Goal: Task Accomplishment & Management: Manage account settings

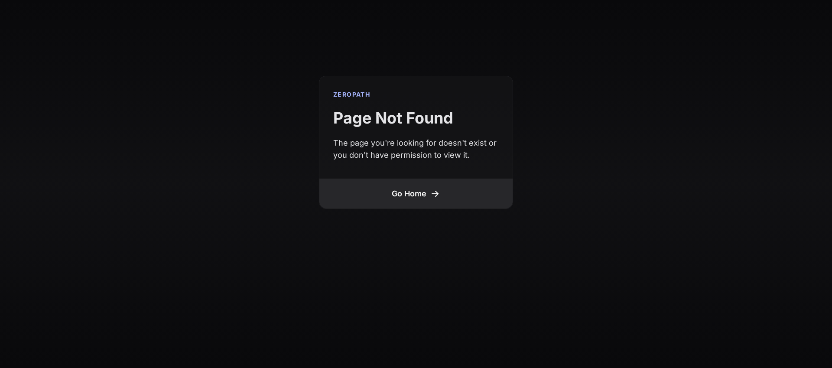
click at [420, 195] on link "Go Home" at bounding box center [415, 194] width 193 height 30
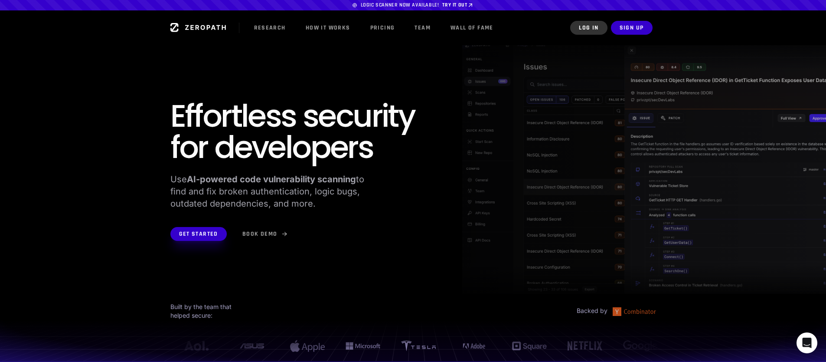
click at [590, 28] on button "Log In" at bounding box center [588, 28] width 37 height 14
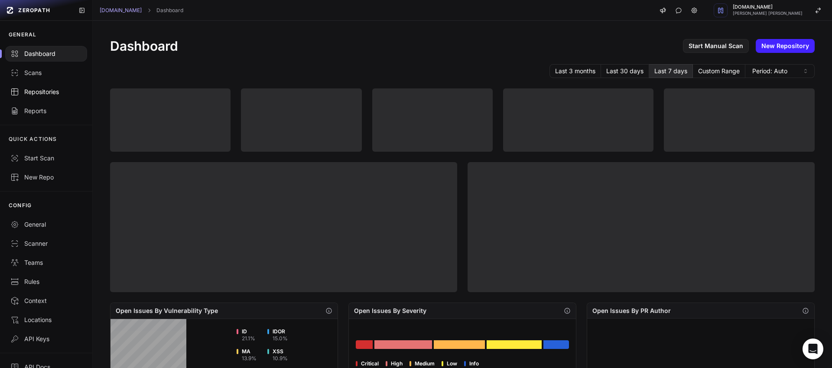
click at [39, 94] on div "Repositories" at bounding box center [46, 92] width 72 height 9
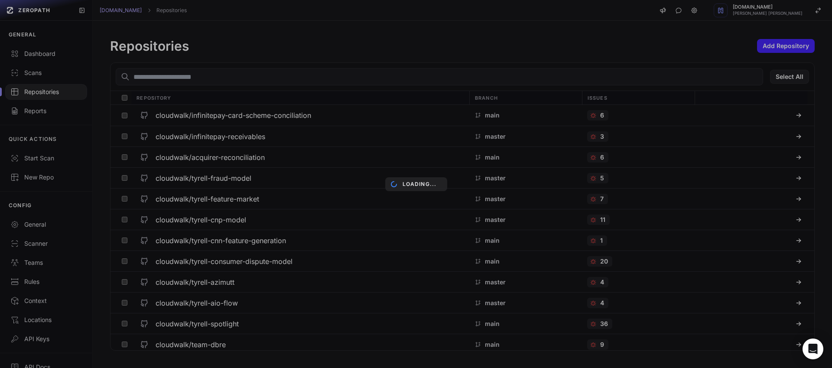
click at [154, 77] on div "Loading..." at bounding box center [416, 184] width 832 height 368
click at [202, 79] on div "Loading..." at bounding box center [416, 184] width 832 height 368
click at [205, 76] on div "Loading..." at bounding box center [416, 184] width 832 height 368
click at [231, 71] on div "Loading..." at bounding box center [416, 184] width 832 height 368
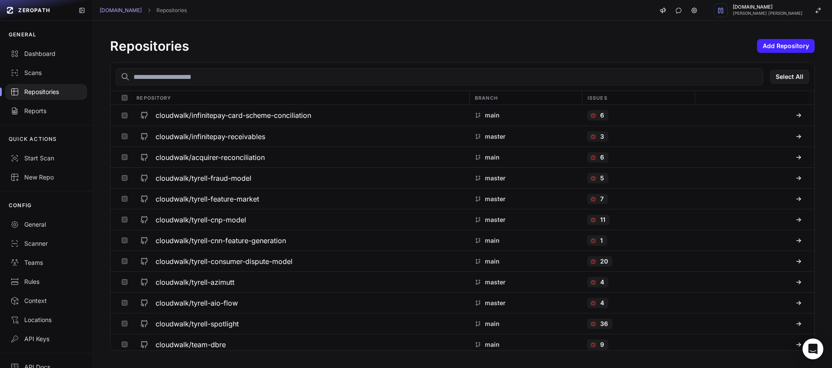
click at [170, 74] on input "text" at bounding box center [440, 76] width 648 height 17
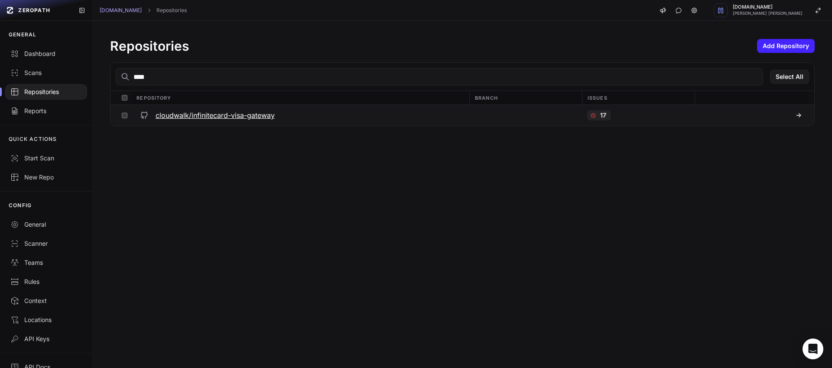
type input "****"
click at [206, 118] on h3 "cloudwalk/infinitecard-visa-gateway" at bounding box center [215, 115] width 119 height 10
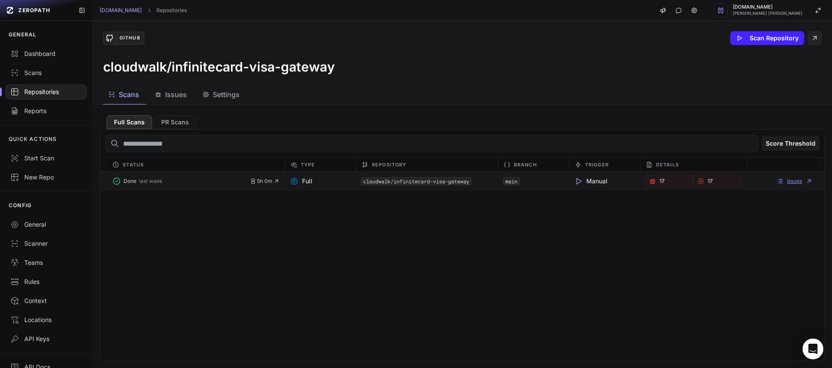
click at [783, 181] on link "Issues" at bounding box center [795, 181] width 36 height 7
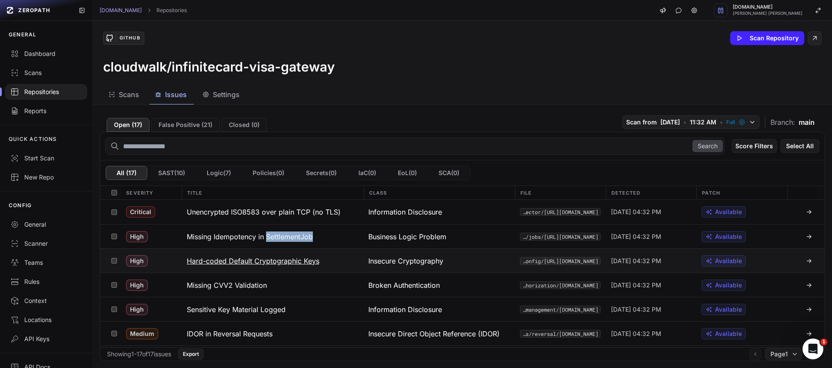
click at [229, 263] on h3 "Hard-coded Default Cryptographic Keys" at bounding box center [253, 261] width 133 height 10
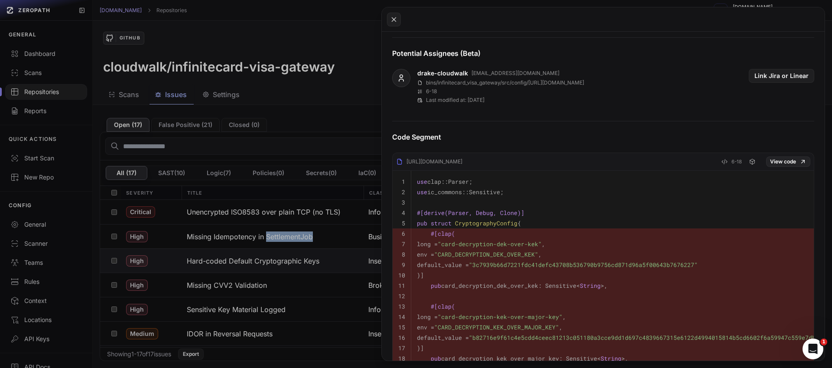
scroll to position [269, 0]
click at [521, 254] on span ""CARD_DECRYPTION_DEK_OVER_KEK"" at bounding box center [486, 254] width 104 height 8
copy span "CARD_DECRYPTION_DEK_OVER_KEK"
click at [558, 267] on span ""3c7939b66d7221fdc41defc43708b536790b9756cd871d96a5f00643b7676227"" at bounding box center [583, 265] width 229 height 8
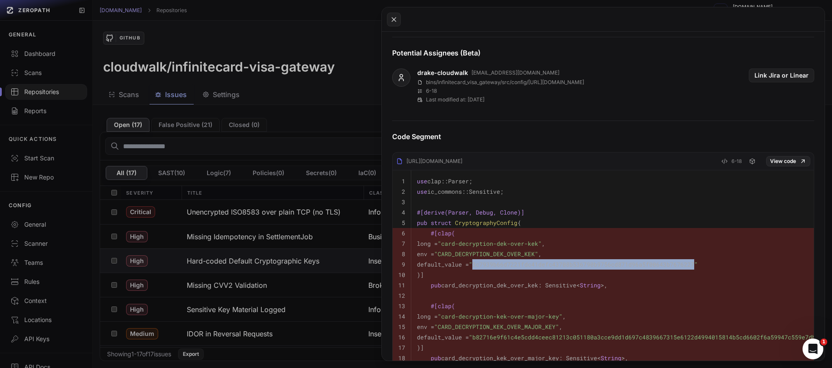
click at [558, 267] on span ""3c7939b66d7221fdc41defc43708b536790b9756cd871d96a5f00643b7676227"" at bounding box center [583, 265] width 229 height 8
copy span "3c7939b66d7221fdc41defc43708b536790b9756cd871d96a5f00643b7676227"
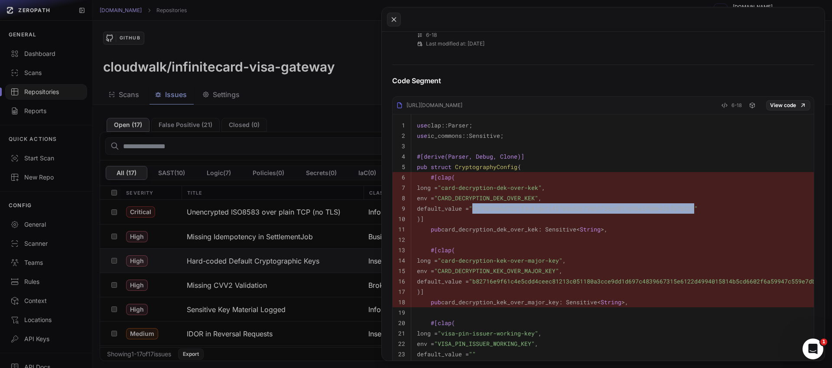
scroll to position [326, 0]
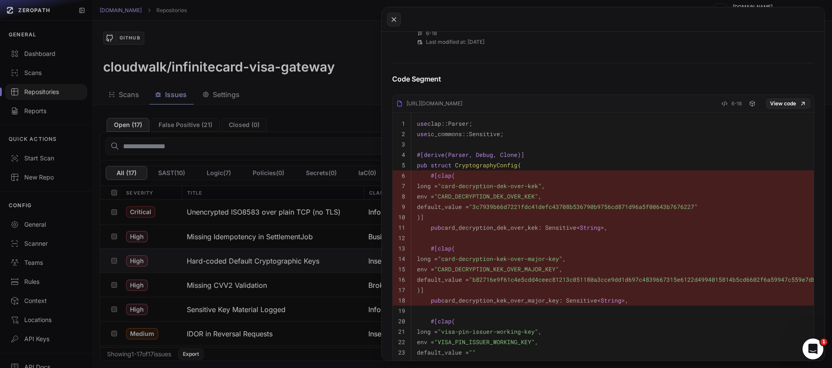
click at [552, 280] on span ""b82716e9f61c4e5cdd4ceec81213c051180a3cce9dd1d697c4839667315e6122d4994015814b5c…" at bounding box center [666, 280] width 395 height 8
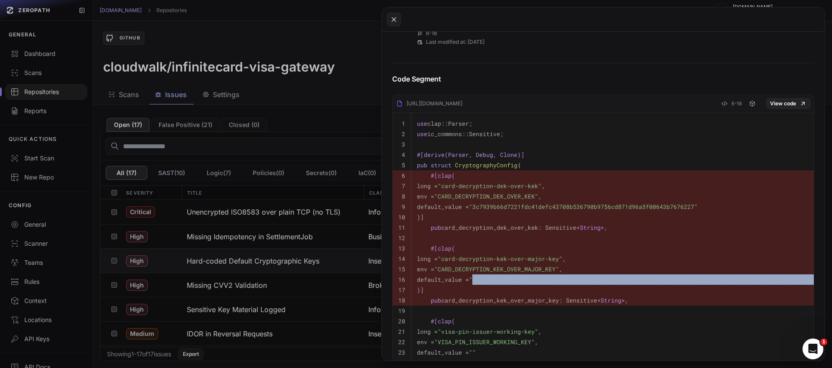
click at [552, 280] on span ""b82716e9f61c4e5cdd4ceec81213c051180a3cce9dd1d697c4839667315e6122d4994015814b5c…" at bounding box center [666, 280] width 395 height 8
copy span "b82716e9f61c4e5cdd4ceec81213c051180a3cce9dd1d697c4839667315e6122d4994015814b5cd…"
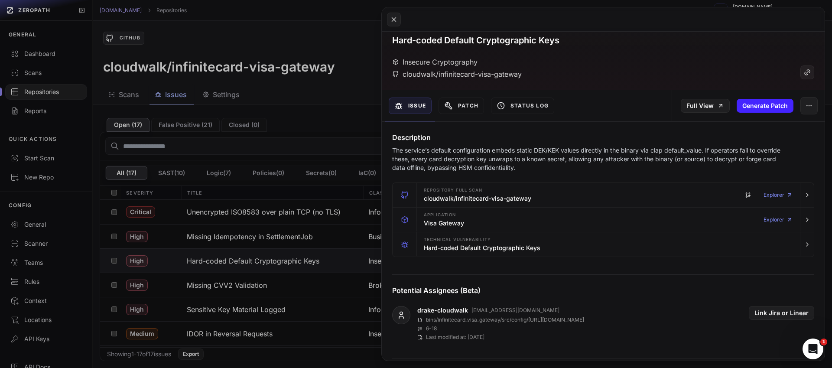
scroll to position [0, 0]
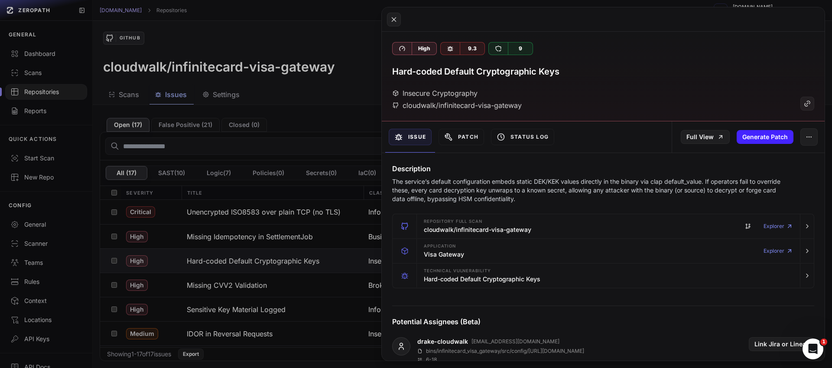
click at [352, 37] on button at bounding box center [416, 184] width 832 height 368
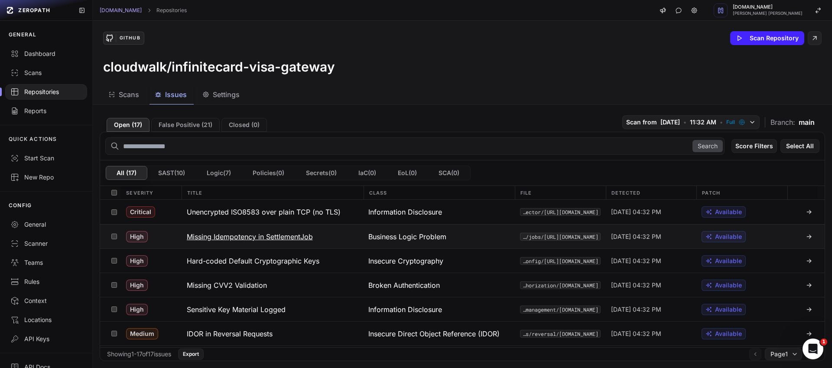
click at [272, 238] on h3 "Missing Idempotency in SettlementJob" at bounding box center [250, 236] width 126 height 10
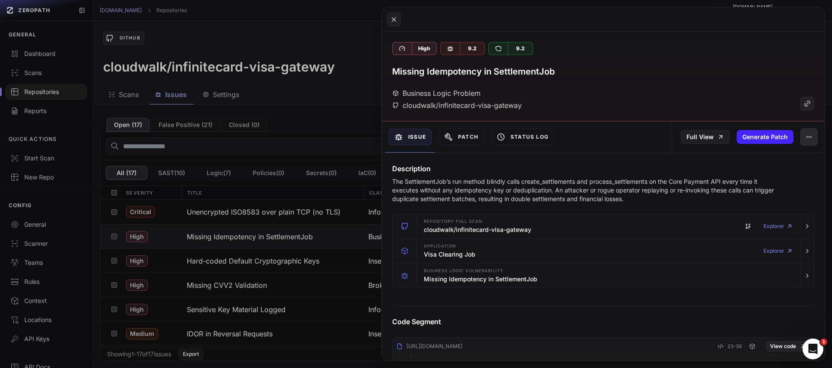
click at [806, 137] on icon "button" at bounding box center [809, 137] width 7 height 7
click at [758, 160] on div "False Positive" at bounding box center [763, 160] width 93 height 21
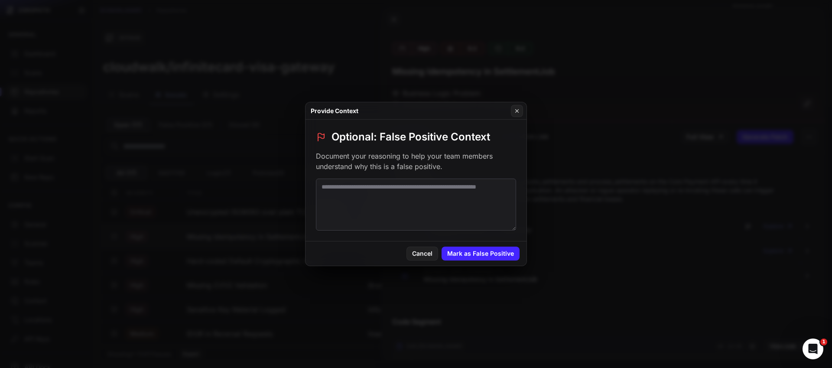
click at [371, 199] on textarea at bounding box center [416, 205] width 200 height 52
paste textarea "**********"
type textarea "**********"
click at [475, 254] on button "Mark as False Positive" at bounding box center [481, 254] width 78 height 14
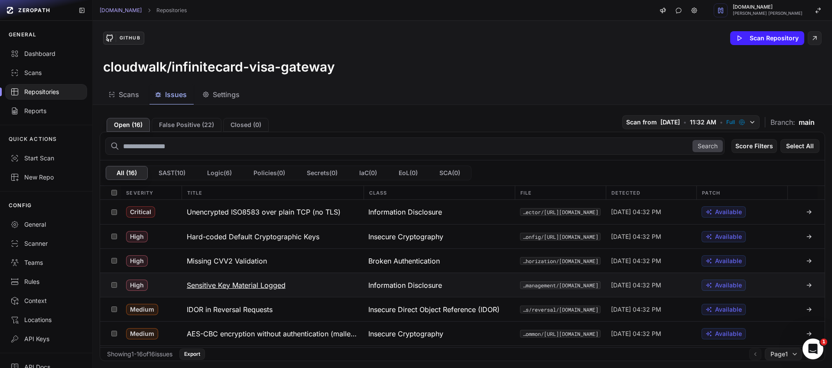
click at [243, 283] on h3 "Sensitive Key Material Logged" at bounding box center [236, 285] width 99 height 10
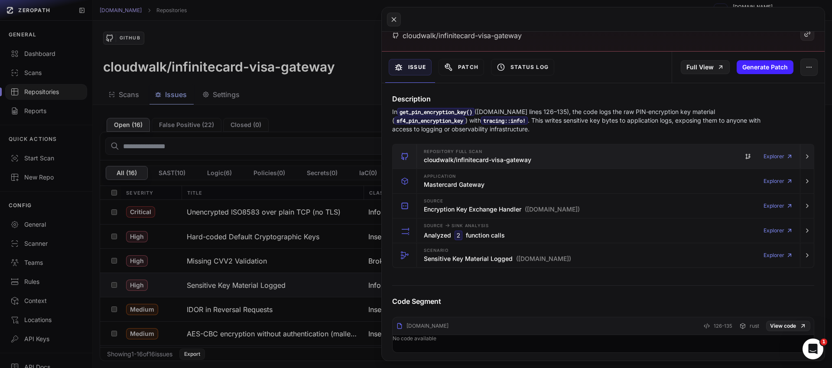
scroll to position [126, 0]
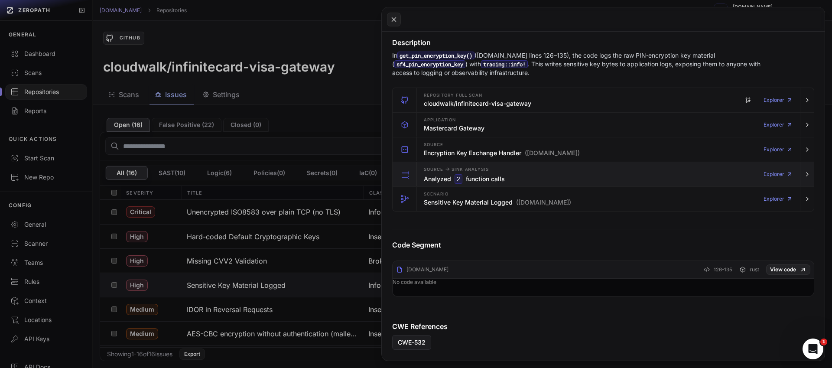
click at [549, 177] on div "Source -> Sink Analysis Analyzed 2 function calls Explorer" at bounding box center [608, 174] width 376 height 24
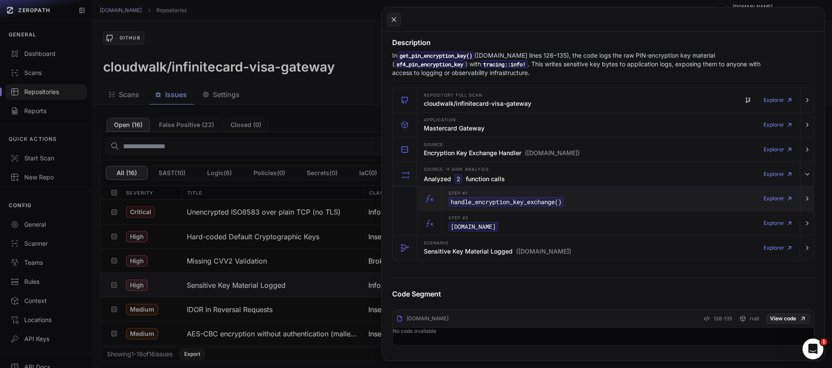
click at [546, 200] on code "handle_encryption_key_exchange ()" at bounding box center [506, 202] width 115 height 10
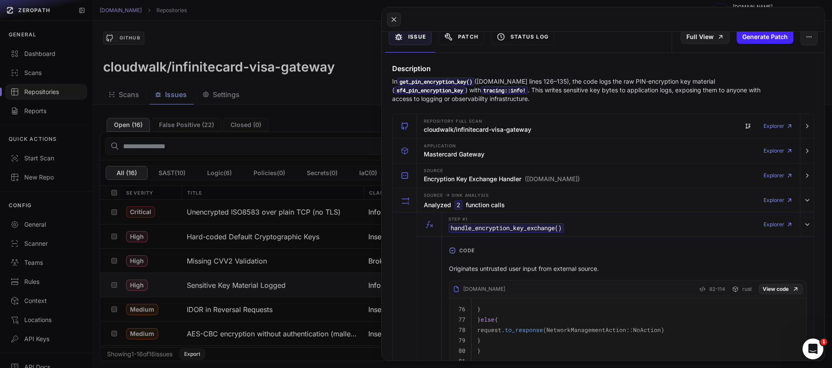
scroll to position [99, 0]
click at [555, 207] on div "Source -> Sink Analysis Analyzed 2 function calls Explorer" at bounding box center [608, 201] width 376 height 24
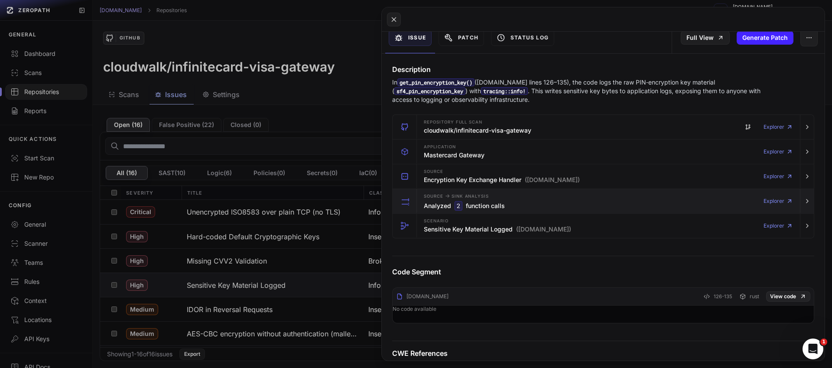
click at [602, 211] on div "Source -> Sink Analysis Analyzed 2 function calls Explorer" at bounding box center [608, 201] width 376 height 24
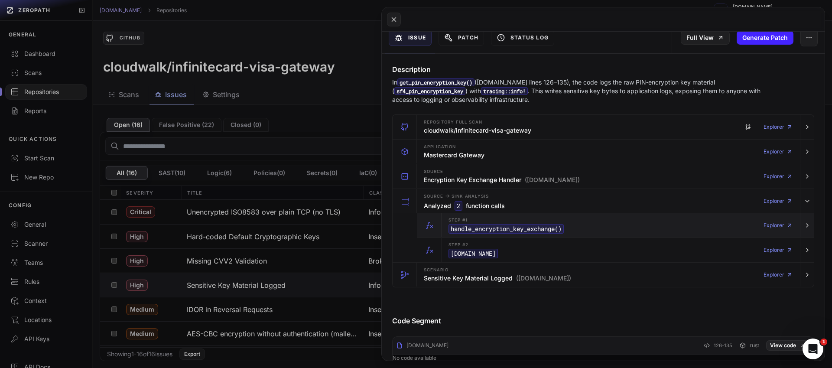
click at [586, 221] on div "Step #1 handle_encryption_key_exchange () Explorer" at bounding box center [621, 225] width 352 height 24
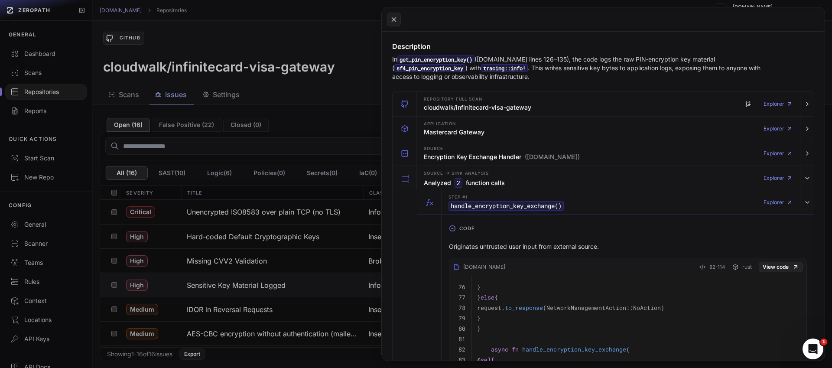
scroll to position [22, 0]
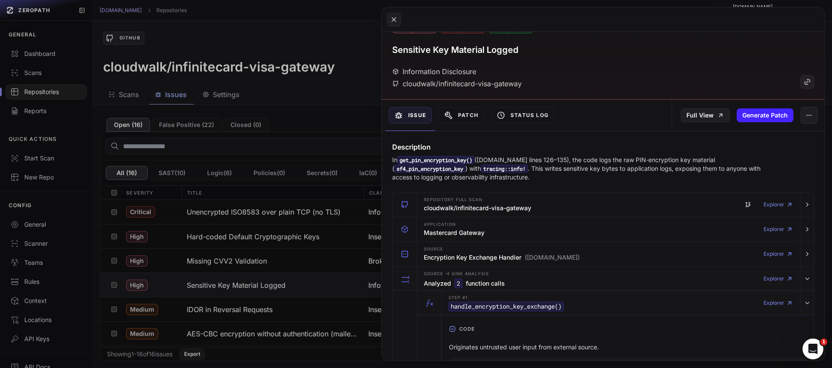
click at [466, 165] on code "sf4_pin_encryption_key" at bounding box center [429, 169] width 71 height 8
copy code "sf4_pin_encryption_key"
click at [300, 284] on button at bounding box center [416, 184] width 832 height 368
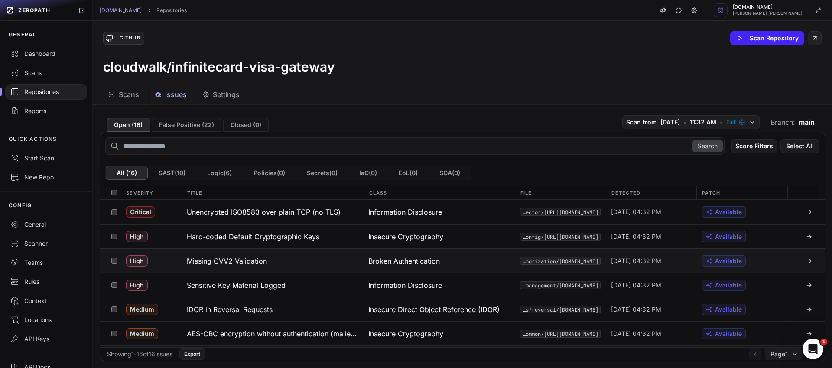
click at [251, 261] on h3 "Missing CVV2 Validation" at bounding box center [227, 261] width 80 height 10
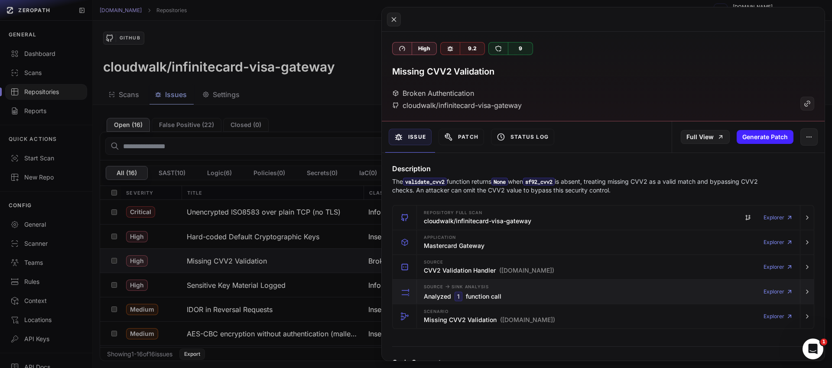
click at [535, 295] on div "Source -> Sink Analysis Analyzed 1 function call Explorer" at bounding box center [608, 292] width 376 height 24
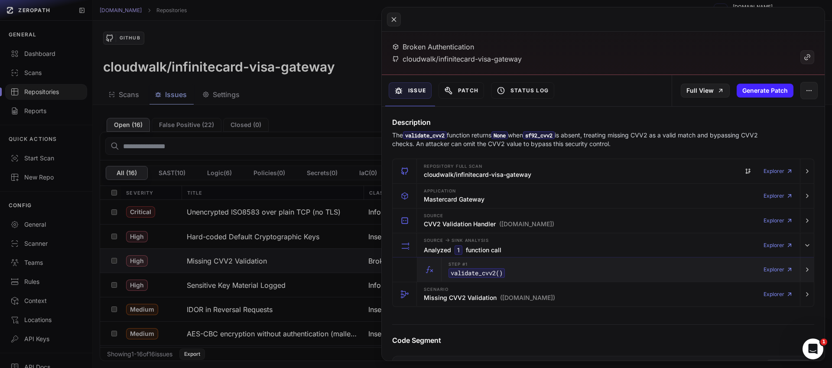
scroll to position [52, 0]
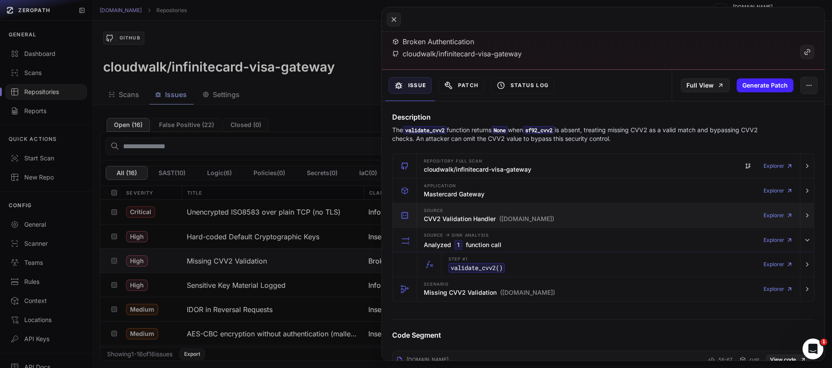
click at [555, 221] on div "Source CVV2 Validation Handler (validations.rs) Explorer" at bounding box center [608, 215] width 376 height 24
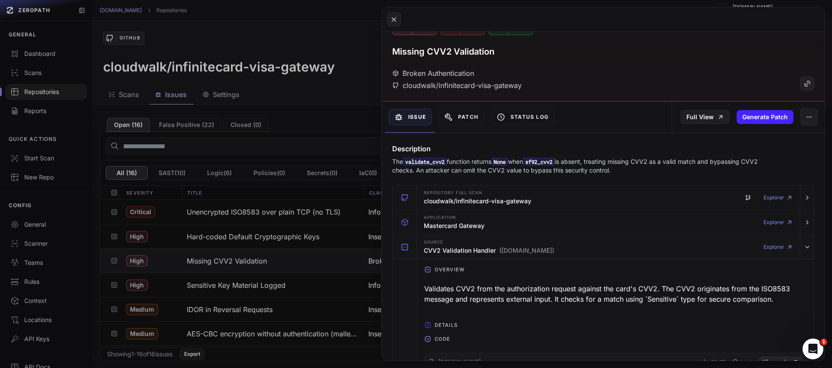
scroll to position [0, 0]
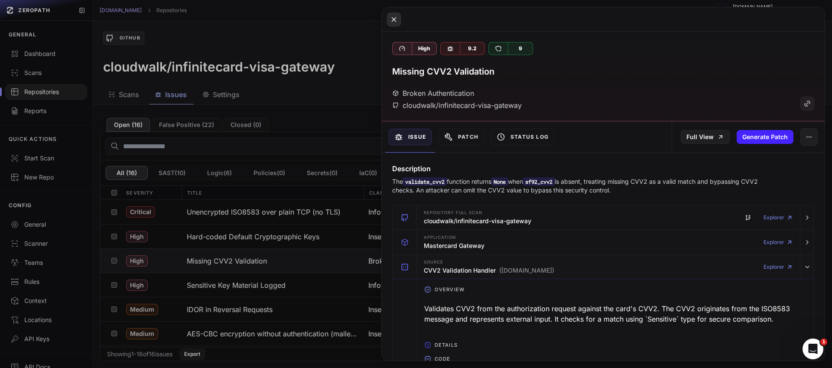
click at [395, 20] on icon at bounding box center [394, 19] width 8 height 10
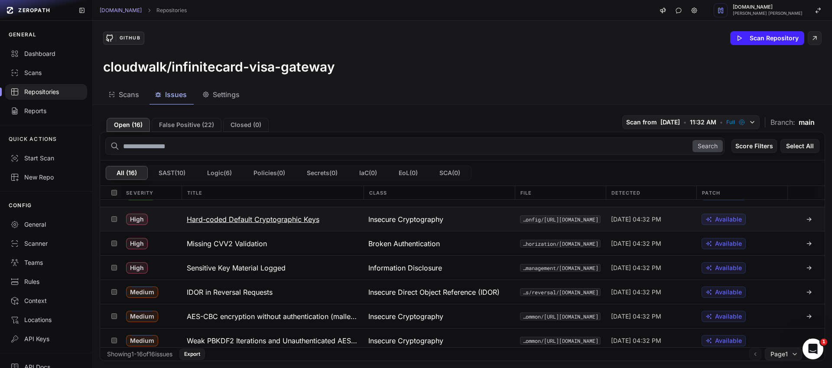
scroll to position [18, 0]
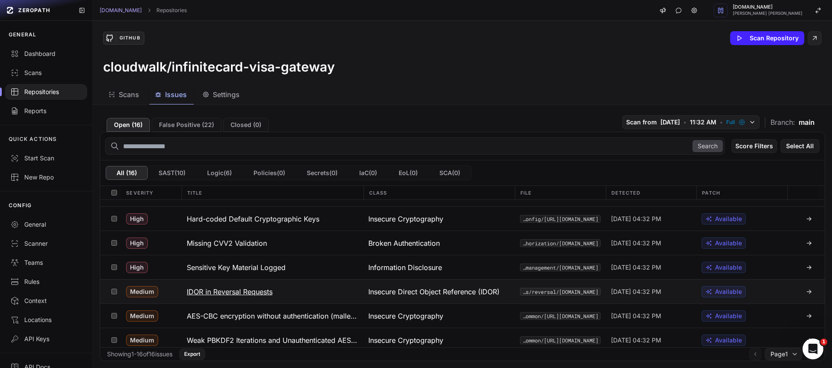
click at [234, 295] on h3 "IDOR in Reversal Requests" at bounding box center [230, 292] width 86 height 10
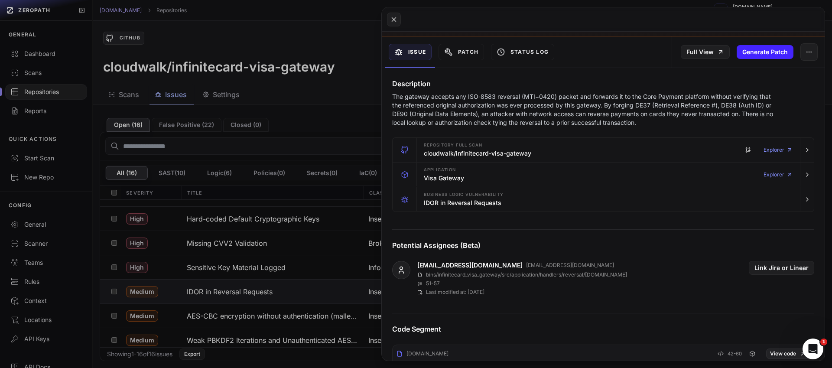
scroll to position [11, 0]
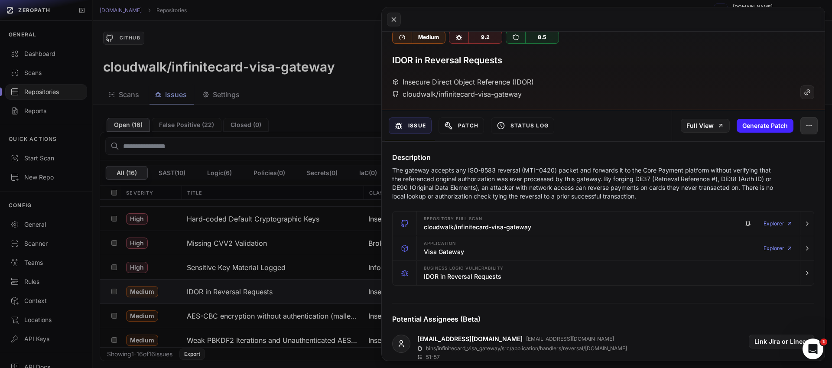
click at [806, 123] on icon "button" at bounding box center [809, 125] width 7 height 7
click at [761, 149] on div "False Positive" at bounding box center [763, 148] width 93 height 21
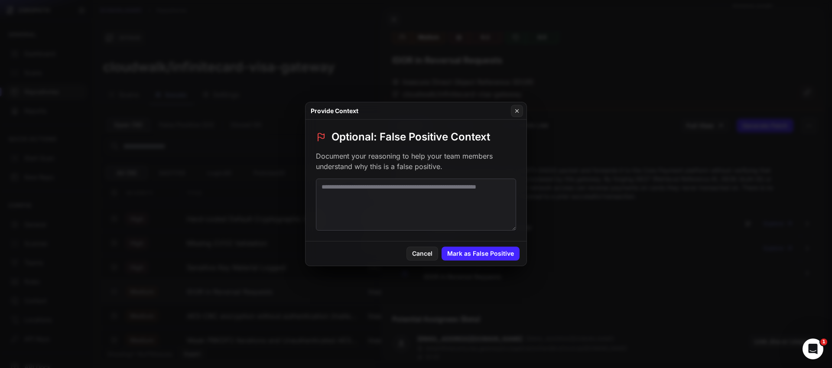
click at [427, 190] on textarea at bounding box center [416, 205] width 200 height 52
paste textarea "**********"
type textarea "**********"
click at [482, 255] on button "Mark as False Positive" at bounding box center [481, 254] width 78 height 14
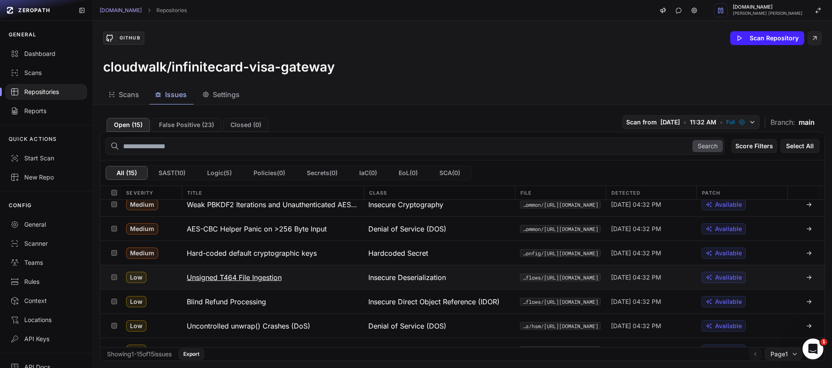
scroll to position [0, 0]
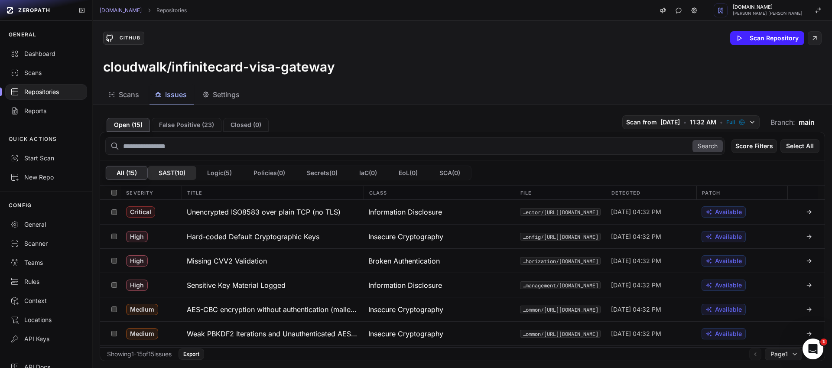
click at [173, 175] on button "SAST ( 10 )" at bounding box center [172, 173] width 49 height 14
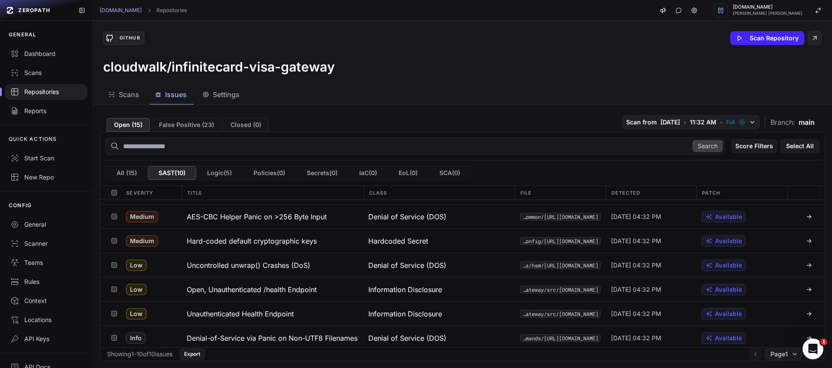
scroll to position [95, 0]
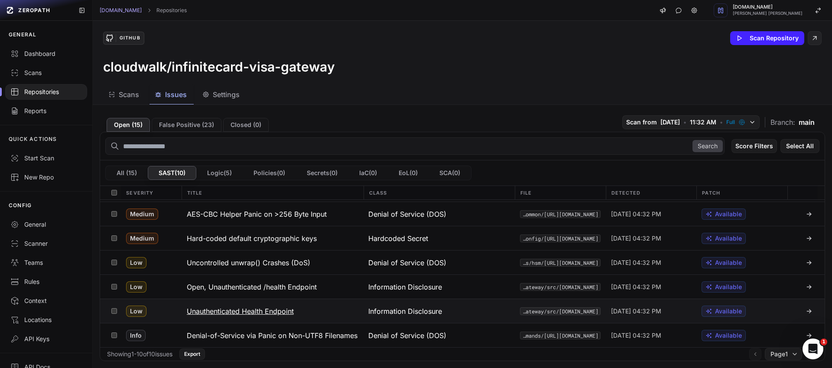
click at [267, 311] on h3 "Unauthenticated Health Endpoint" at bounding box center [240, 311] width 107 height 10
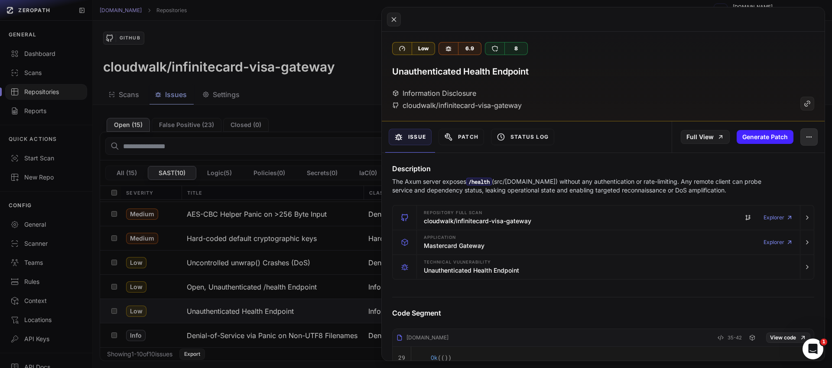
click at [806, 137] on icon "button" at bounding box center [809, 137] width 7 height 7
click at [769, 163] on div "False Positive" at bounding box center [763, 160] width 93 height 21
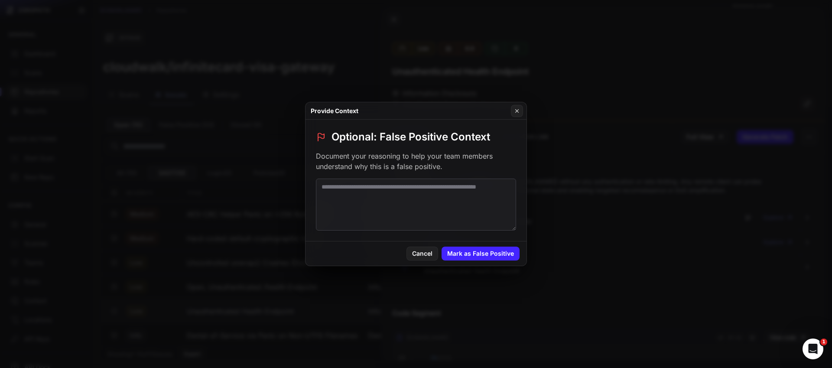
click at [437, 200] on textarea at bounding box center [416, 205] width 200 height 52
paste textarea "**********"
type textarea "**********"
click at [485, 254] on button "Mark as False Positive" at bounding box center [481, 254] width 78 height 14
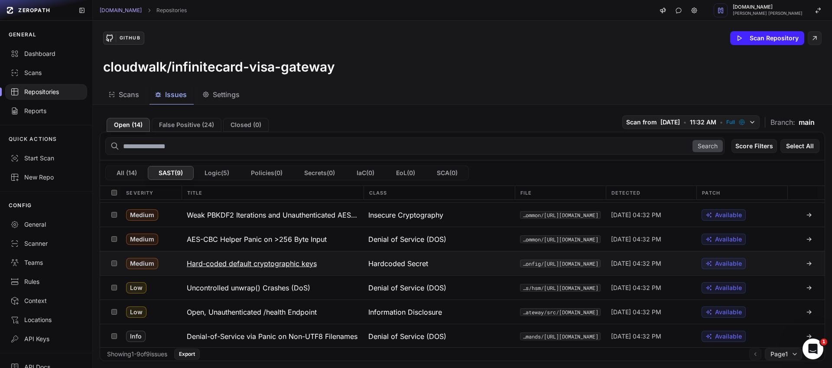
scroll to position [71, 0]
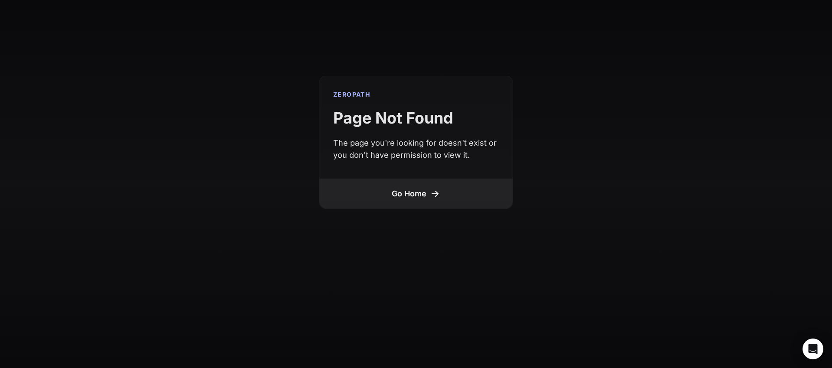
click at [429, 192] on link "Go Home" at bounding box center [415, 194] width 193 height 30
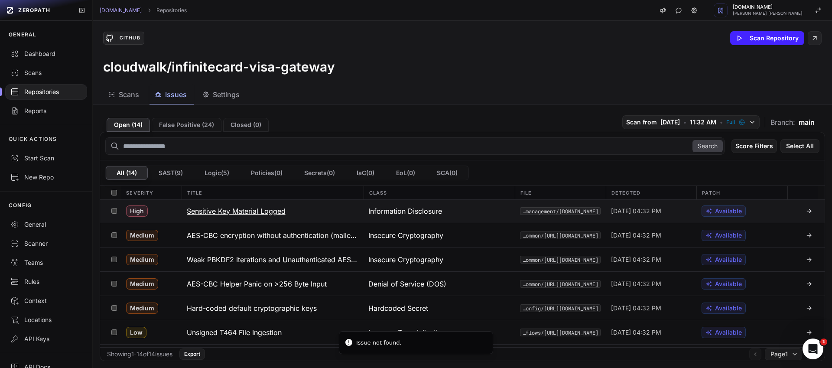
scroll to position [192, 0]
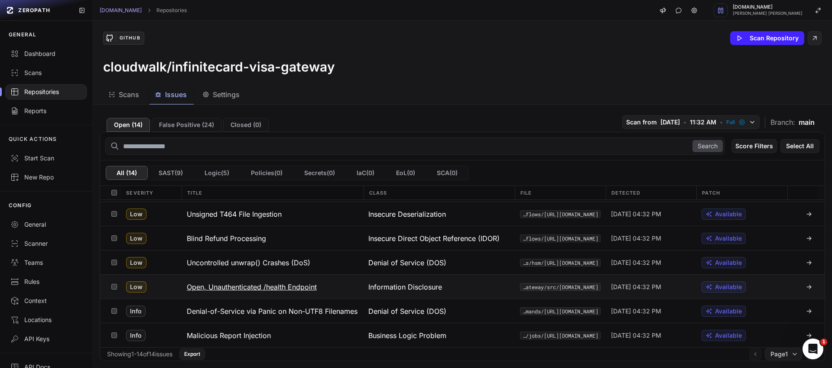
click at [268, 285] on h3 "Open, Unauthenticated /health Endpoint" at bounding box center [252, 287] width 130 height 10
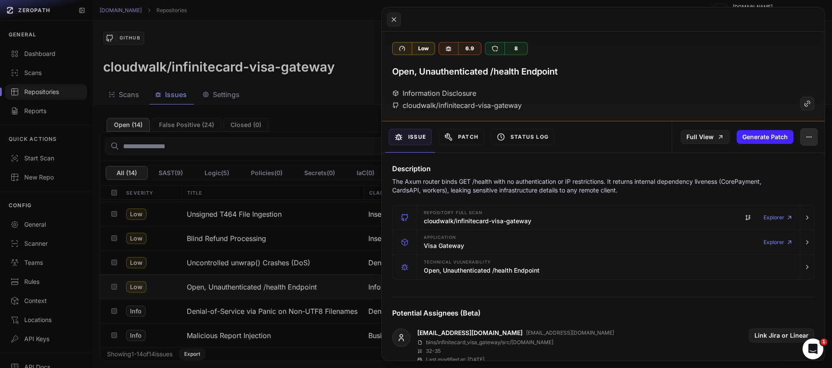
click at [806, 140] on icon "button" at bounding box center [809, 137] width 7 height 7
click at [320, 99] on button at bounding box center [416, 184] width 832 height 368
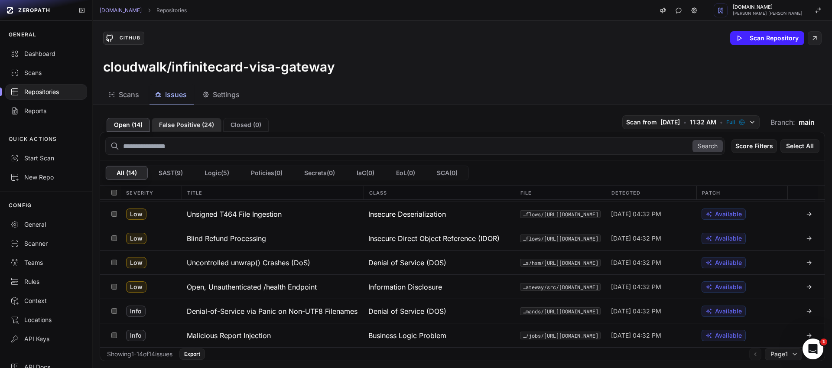
click at [191, 124] on button "False Positive ( 24 )" at bounding box center [187, 125] width 70 height 14
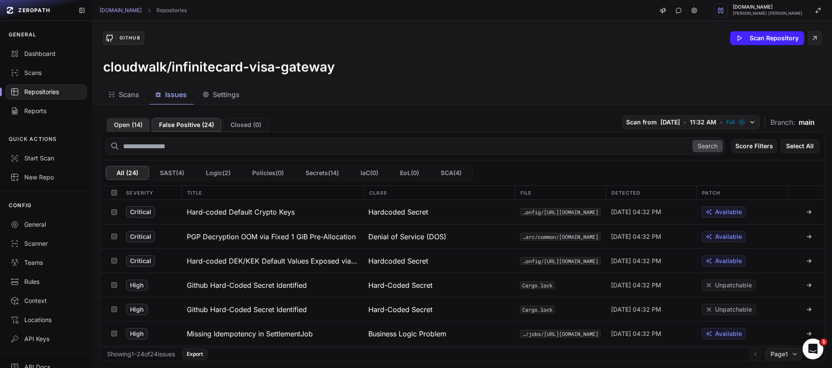
click at [131, 128] on button "Open ( 14 )" at bounding box center [128, 125] width 43 height 14
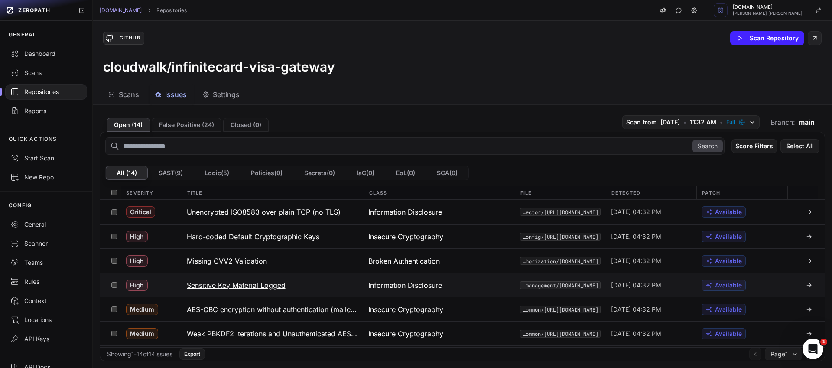
click at [261, 285] on h3 "Sensitive Key Material Logged" at bounding box center [236, 285] width 99 height 10
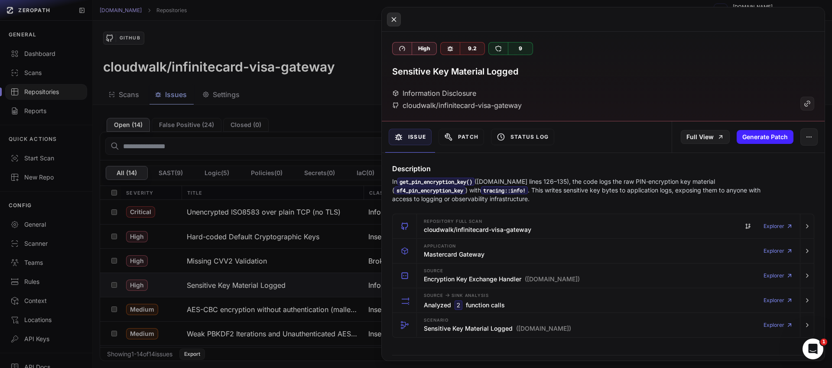
click at [389, 14] on button at bounding box center [394, 20] width 14 height 14
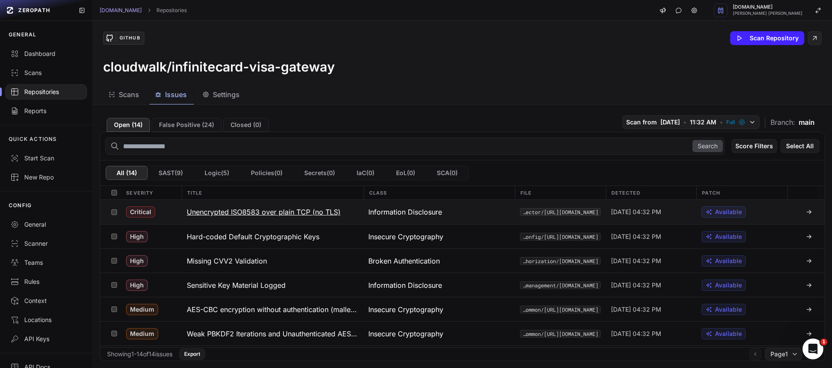
click at [309, 213] on h3 "Unencrypted ISO8583 over plain TCP (no TLS)" at bounding box center [264, 212] width 154 height 10
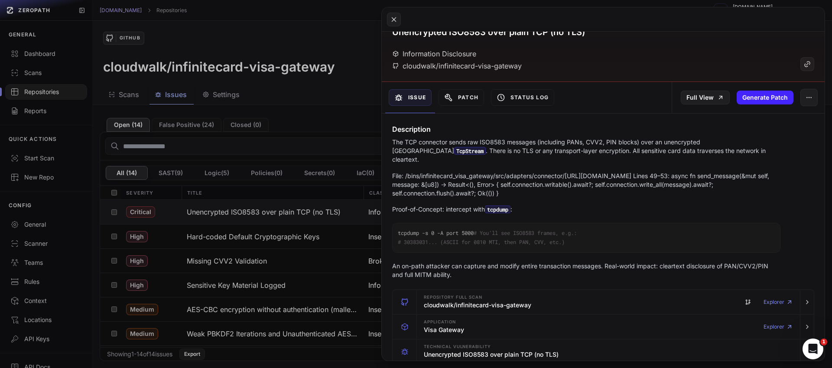
scroll to position [47, 0]
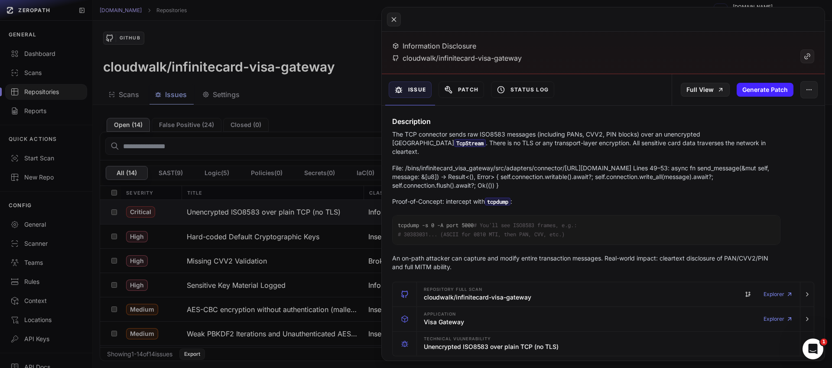
click at [586, 230] on code "tcpdump -s 0 -A port 5000 # You’ll see ISO8583 frames, e.g.: # 30383031... (ASC…" at bounding box center [587, 229] width 388 height 29
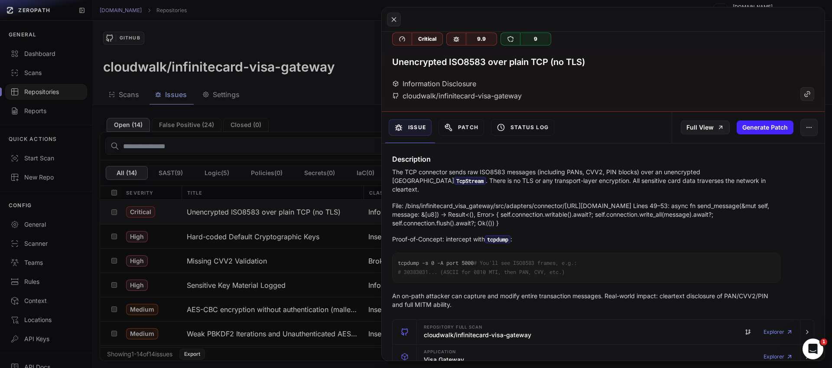
scroll to position [0, 0]
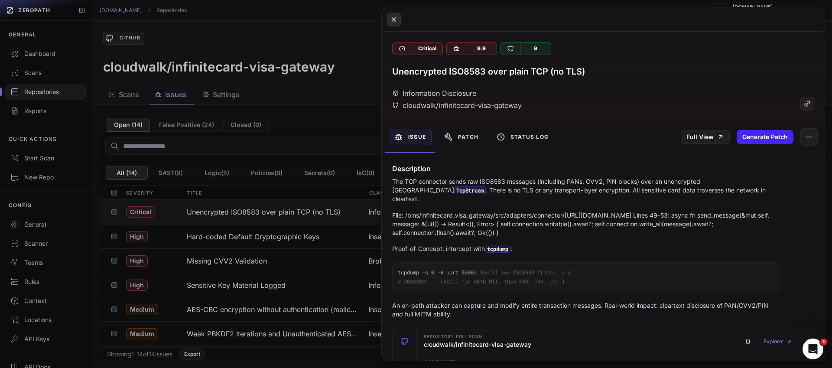
click at [397, 22] on icon at bounding box center [394, 19] width 8 height 10
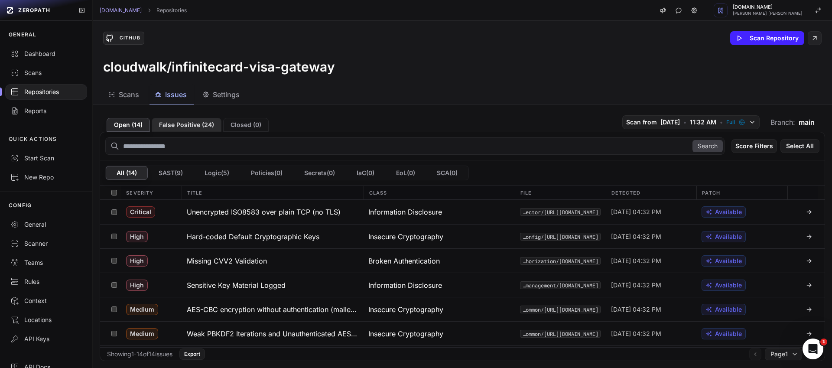
click at [188, 127] on button "False Positive ( 24 )" at bounding box center [187, 125] width 70 height 14
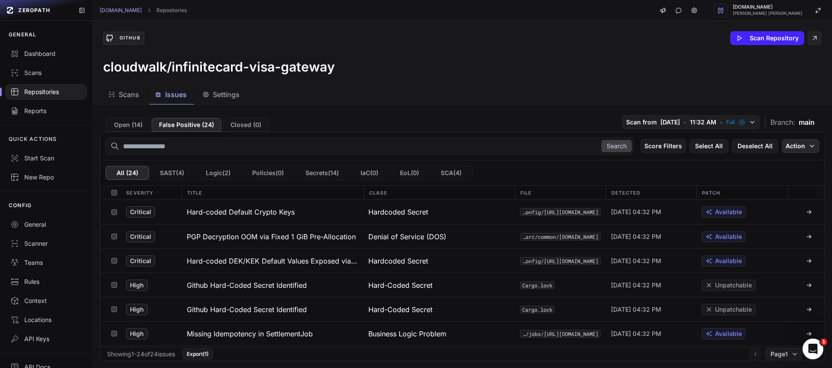
click at [799, 142] on button "Action" at bounding box center [801, 146] width 38 height 14
click at [124, 125] on button "Open ( 14 )" at bounding box center [128, 125] width 43 height 14
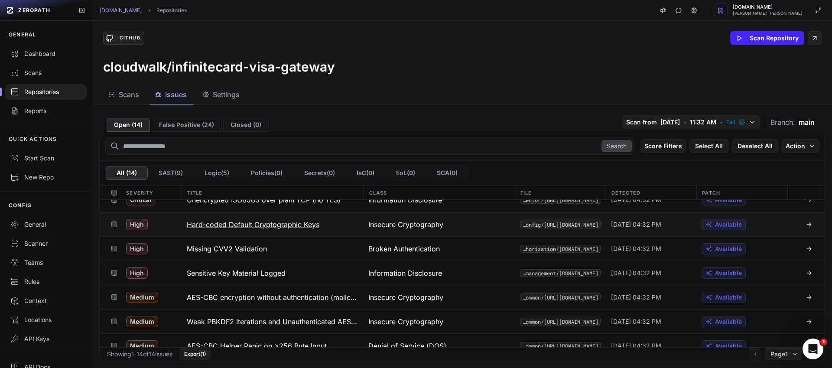
scroll to position [13, 0]
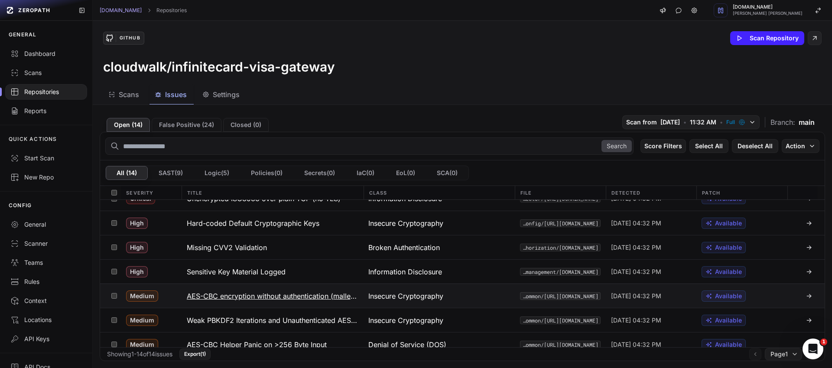
click at [322, 296] on h3 "AES-CBC encryption without authentication (malleability)" at bounding box center [273, 296] width 172 height 10
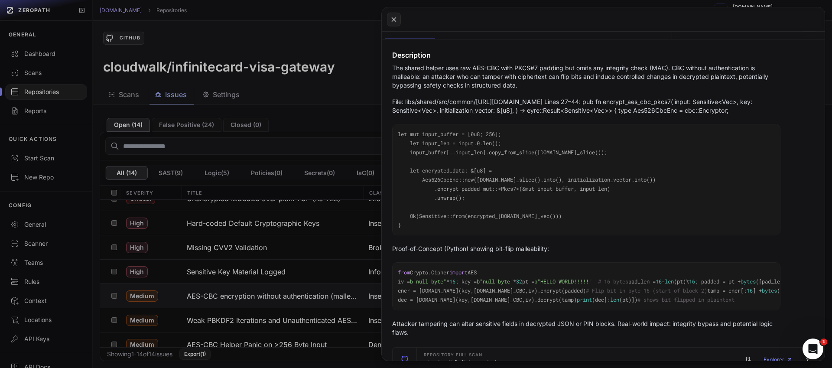
scroll to position [77, 0]
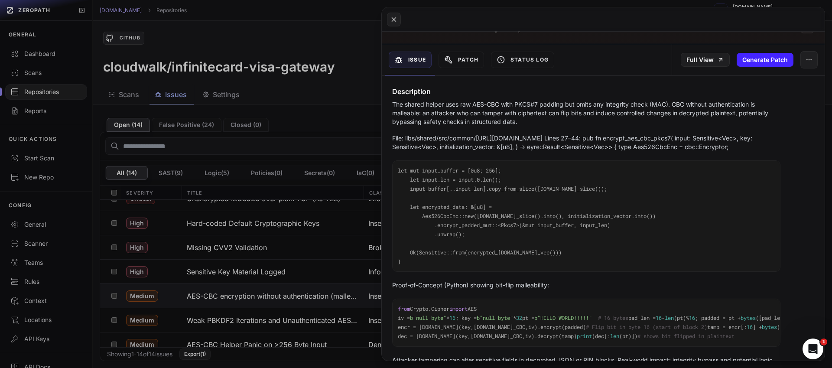
click at [632, 139] on p "File: libs/shared/src/common/[URL][DOMAIN_NAME] Lines 27–44: pub fn encrypt_aes…" at bounding box center [586, 142] width 388 height 17
copy p "encrypt_aes_cbc_pkcs7"
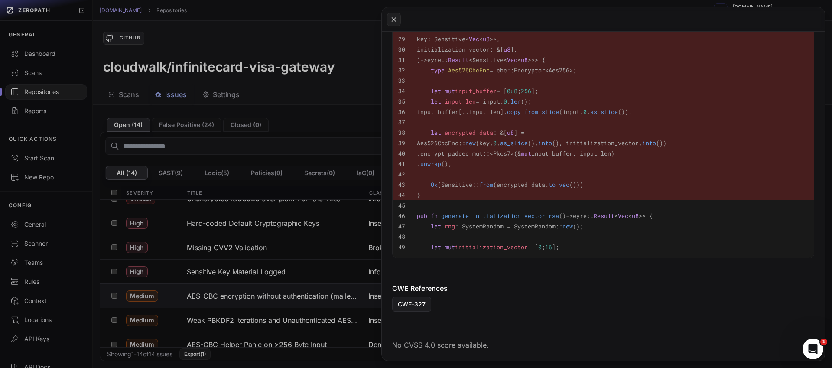
scroll to position [685, 0]
click at [310, 292] on button at bounding box center [416, 184] width 832 height 368
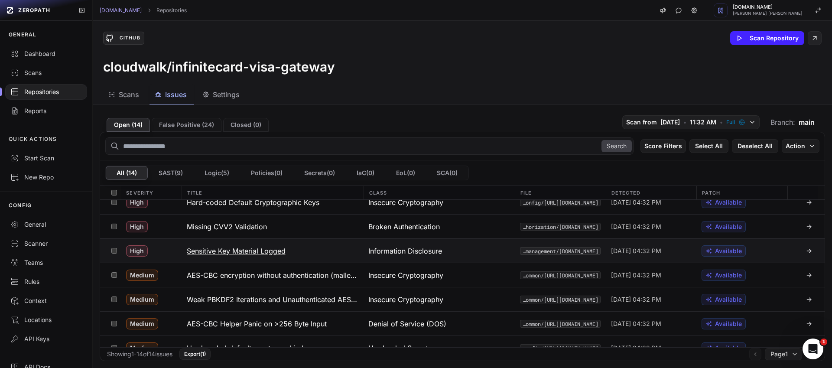
scroll to position [43, 0]
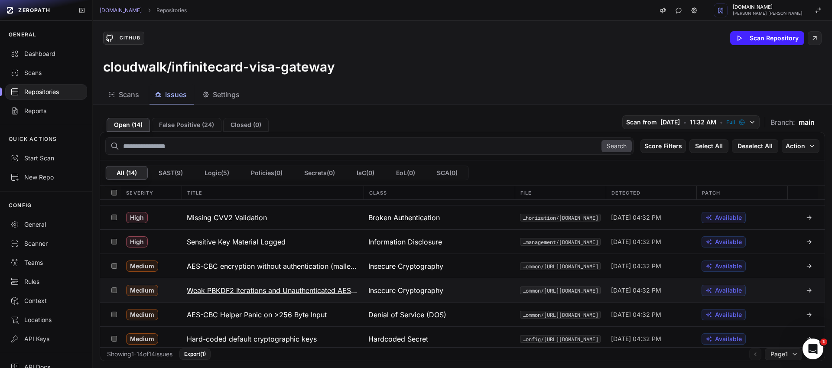
click at [313, 292] on h3 "Weak PBKDF2 Iterations and Unauthenticated AES-CBC" at bounding box center [273, 290] width 172 height 10
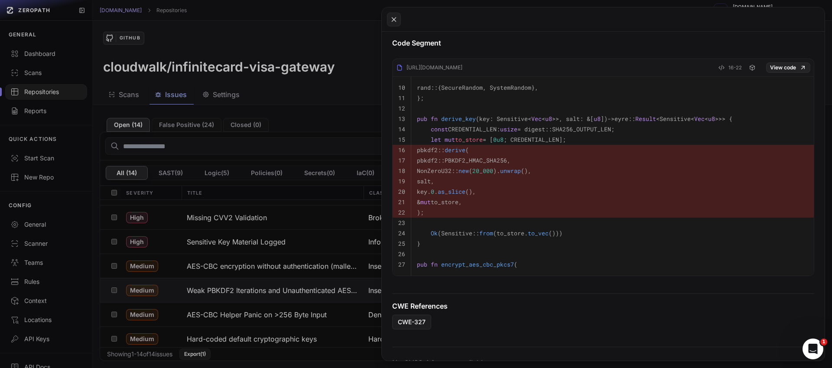
scroll to position [283, 0]
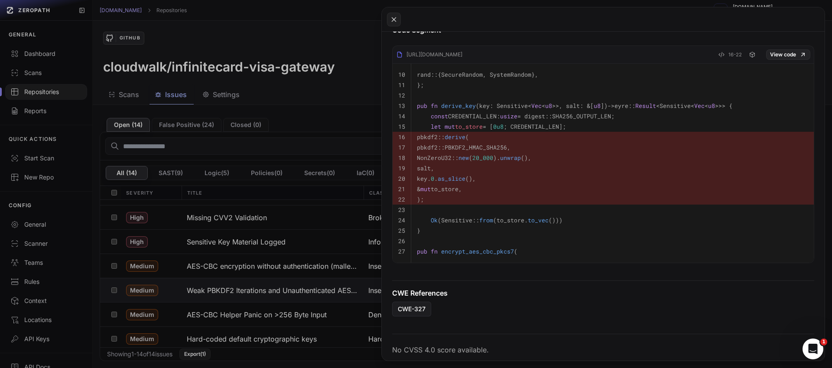
click at [249, 308] on button at bounding box center [416, 184] width 832 height 368
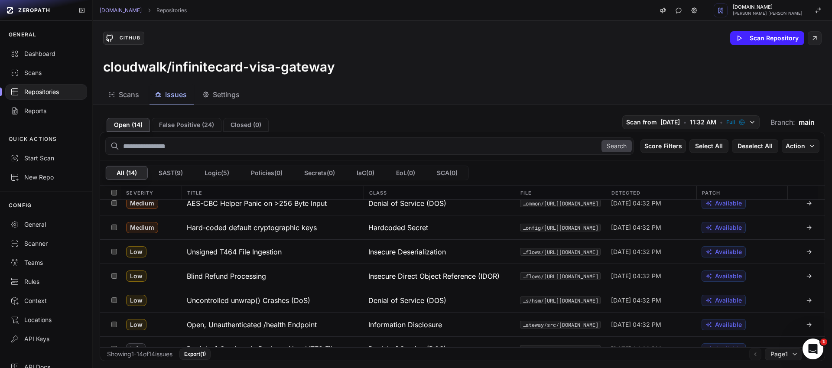
scroll to position [155, 0]
click at [238, 275] on h3 "Blind Refund Processing" at bounding box center [226, 275] width 79 height 10
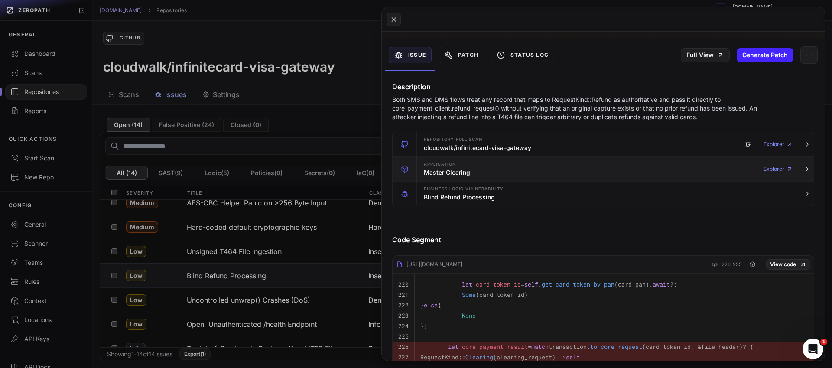
scroll to position [69, 0]
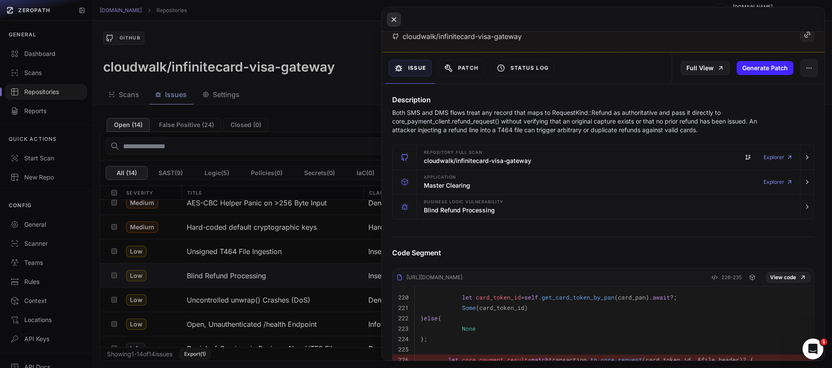
click at [398, 22] on button at bounding box center [394, 20] width 14 height 14
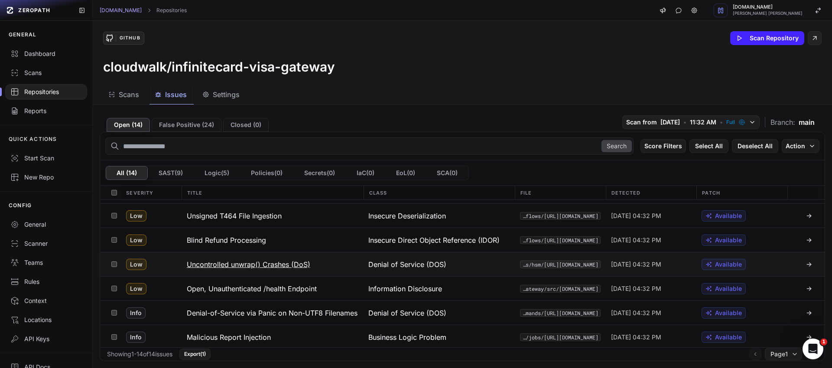
scroll to position [192, 0]
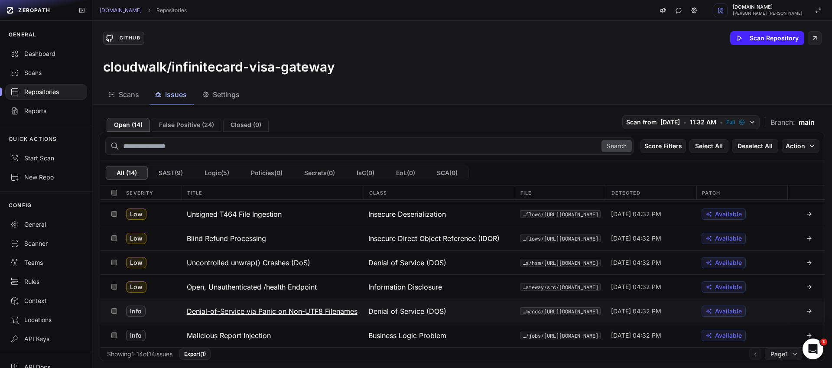
click at [315, 311] on h3 "Denial-of-Service via Panic on Non-UTF8 Filenames" at bounding box center [272, 311] width 171 height 10
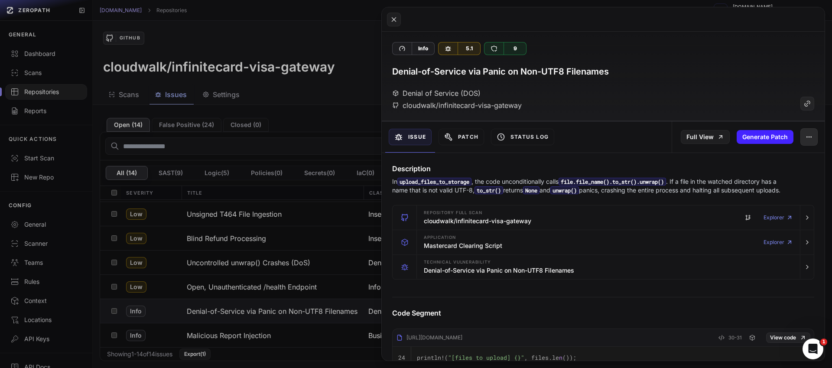
click at [806, 136] on icon "button" at bounding box center [809, 137] width 7 height 7
click at [764, 163] on div "False Positive" at bounding box center [763, 160] width 93 height 21
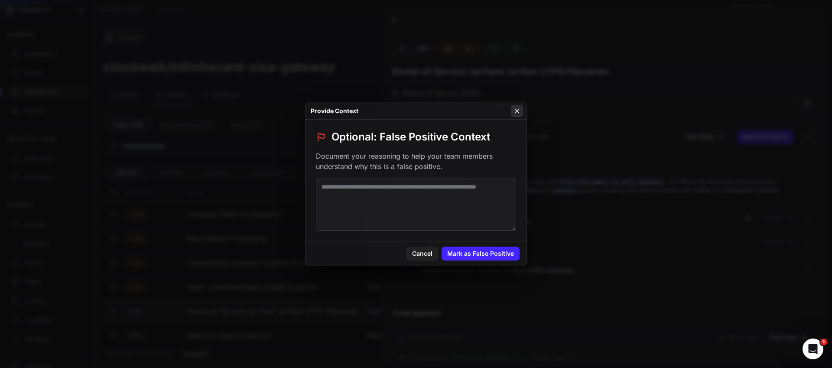
click at [515, 112] on icon at bounding box center [517, 110] width 6 height 7
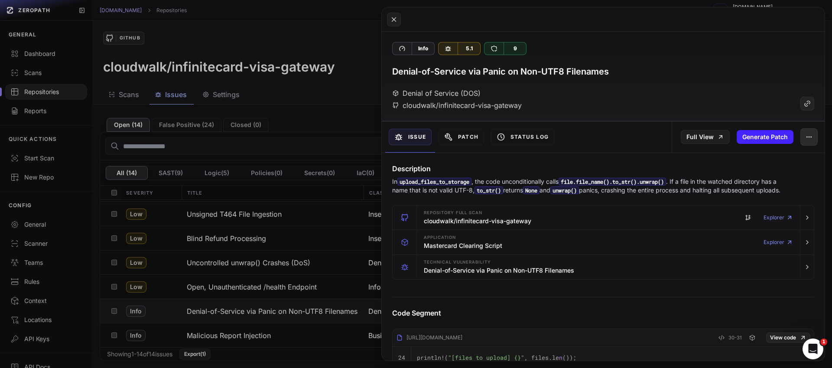
click at [806, 139] on icon "button" at bounding box center [809, 137] width 7 height 7
click at [766, 159] on div "False Positive" at bounding box center [763, 160] width 93 height 21
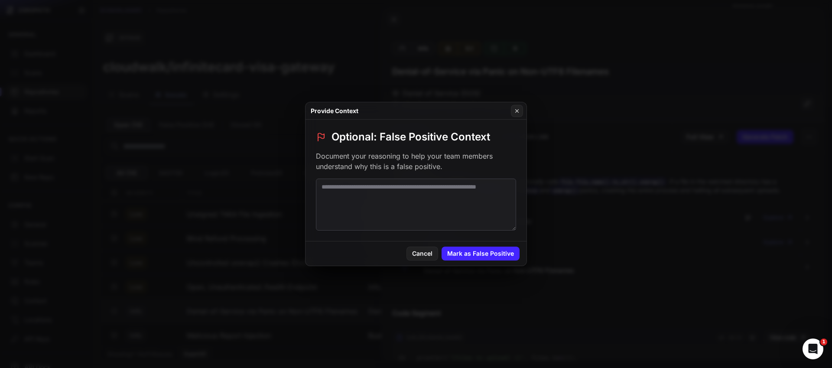
click at [383, 198] on textarea at bounding box center [416, 205] width 200 height 52
paste textarea "**********"
click at [362, 187] on textarea "**********" at bounding box center [416, 205] width 200 height 52
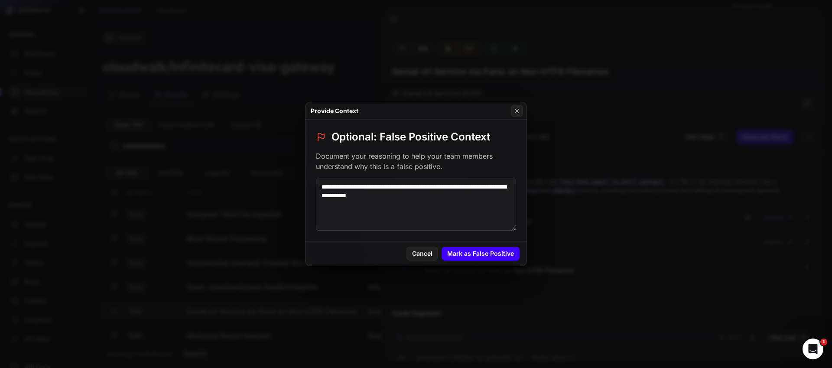
type textarea "**********"
click at [463, 254] on button "Mark as False Positive" at bounding box center [481, 254] width 78 height 14
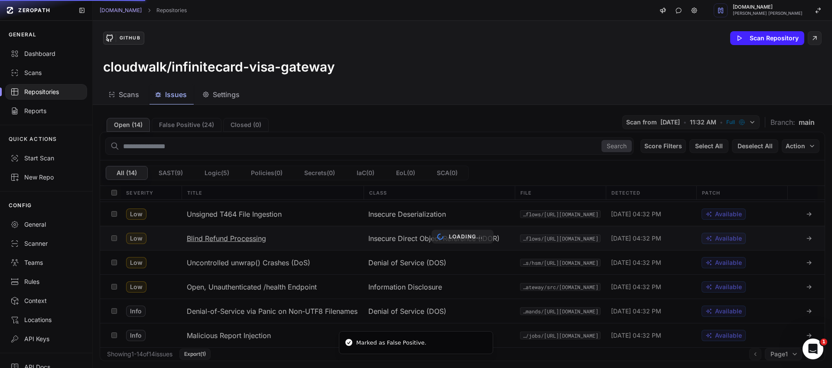
scroll to position [168, 0]
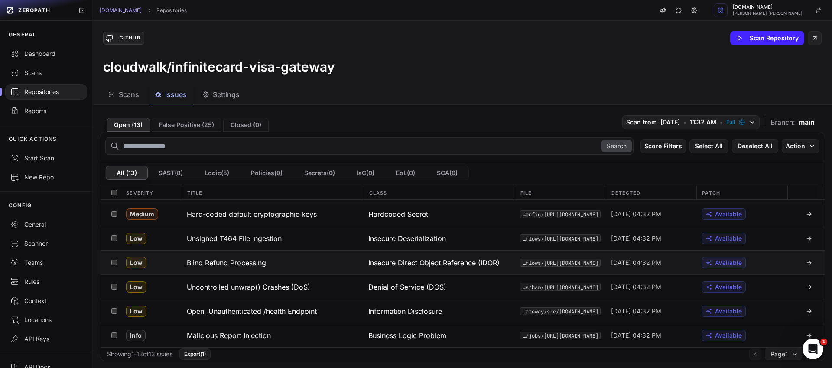
click at [238, 263] on h3 "Blind Refund Processing" at bounding box center [226, 262] width 79 height 10
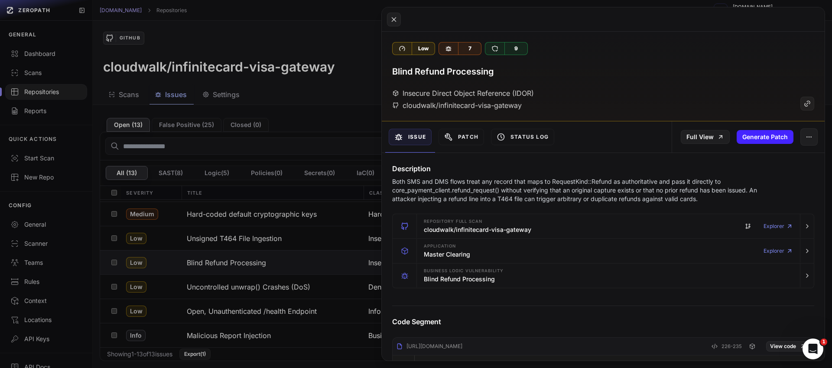
click at [328, 124] on button at bounding box center [416, 184] width 832 height 368
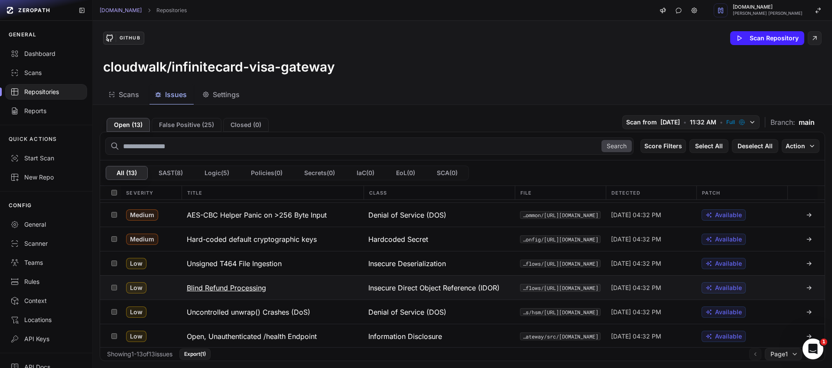
scroll to position [168, 0]
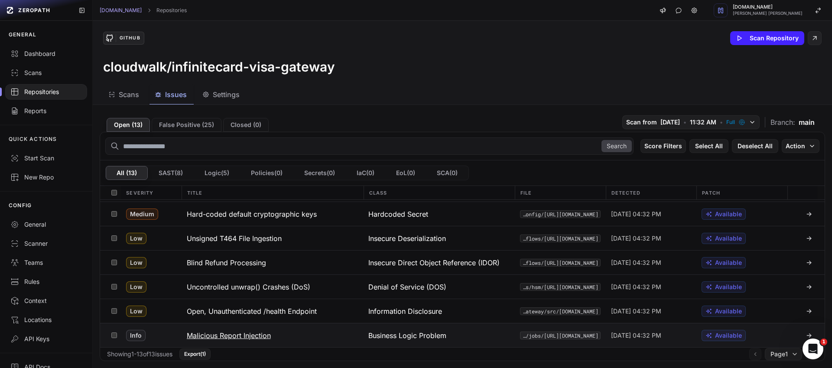
click at [253, 338] on h3 "Malicious Report Injection" at bounding box center [229, 335] width 84 height 10
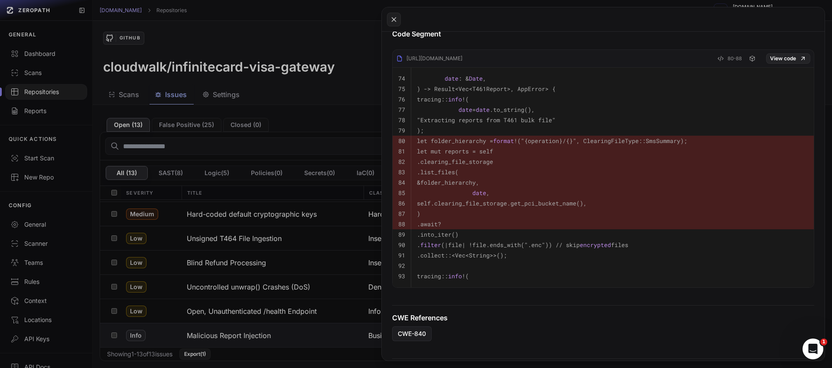
scroll to position [3, 0]
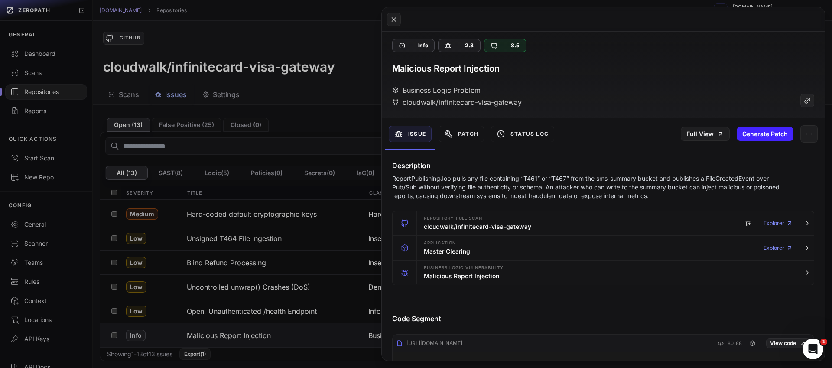
click at [366, 93] on button at bounding box center [416, 184] width 832 height 368
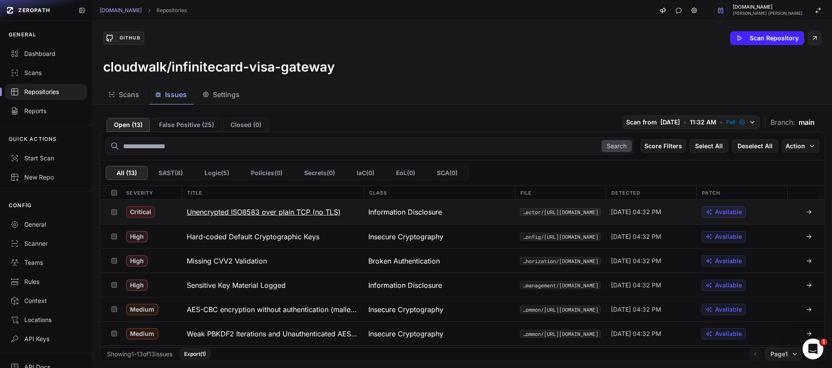
click at [232, 213] on h3 "Unencrypted ISO8583 over plain TCP (no TLS)" at bounding box center [264, 212] width 154 height 10
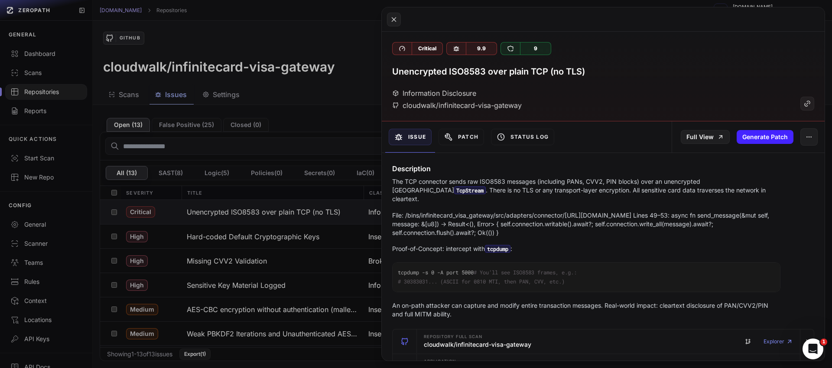
click at [315, 142] on button at bounding box center [416, 184] width 832 height 368
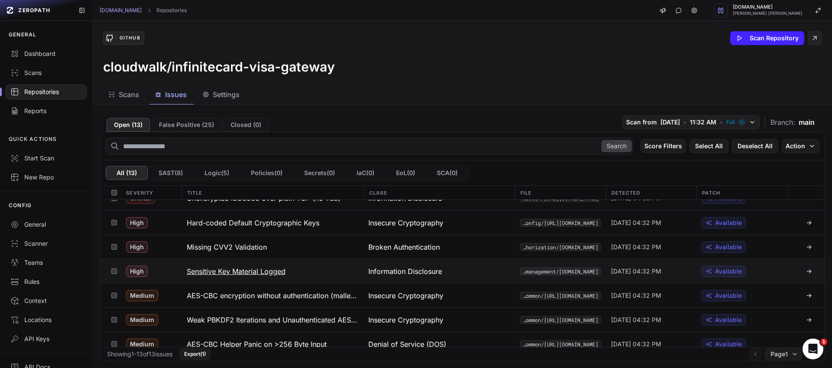
scroll to position [19, 0]
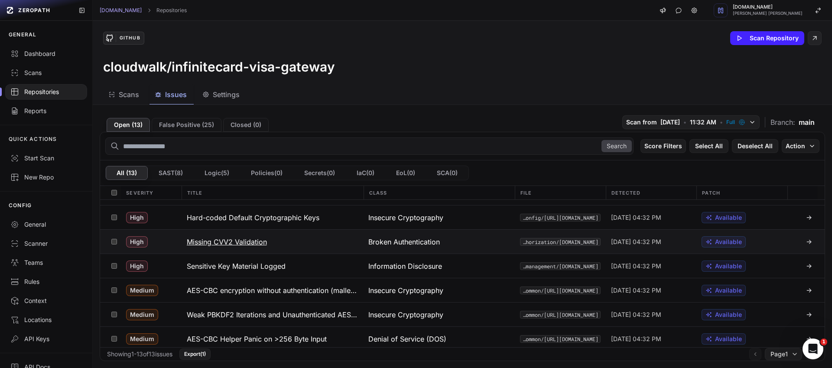
click at [246, 241] on h3 "Missing CVV2 Validation" at bounding box center [227, 242] width 80 height 10
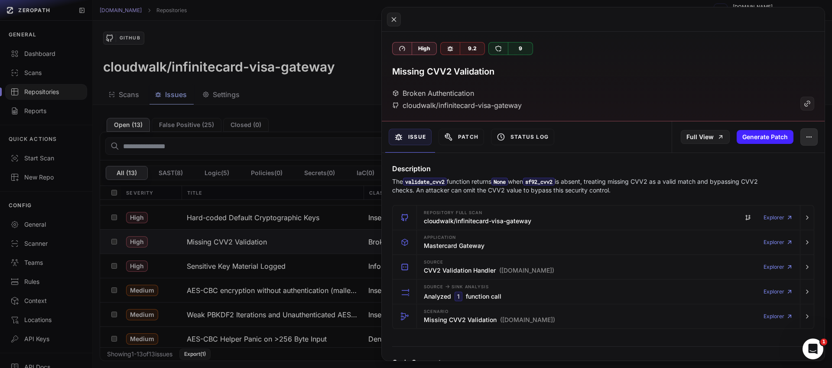
click at [806, 138] on button "button" at bounding box center [809, 136] width 17 height 17
click at [772, 161] on div "False Positive" at bounding box center [763, 160] width 93 height 21
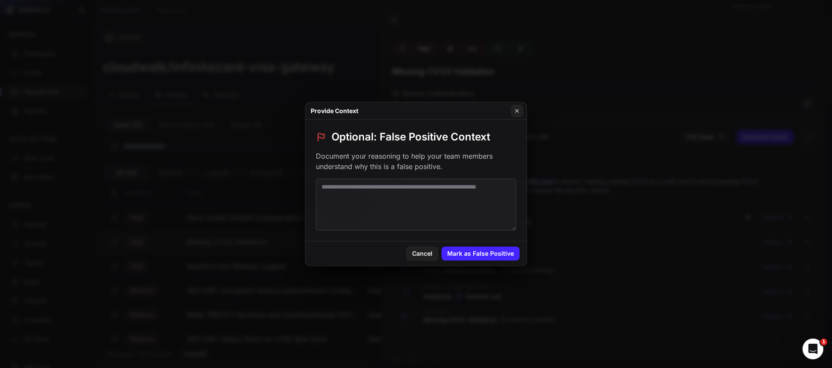
click at [375, 199] on textarea at bounding box center [416, 205] width 200 height 52
type textarea "*"
click at [414, 194] on textarea at bounding box center [416, 205] width 200 height 52
paste textarea "**********"
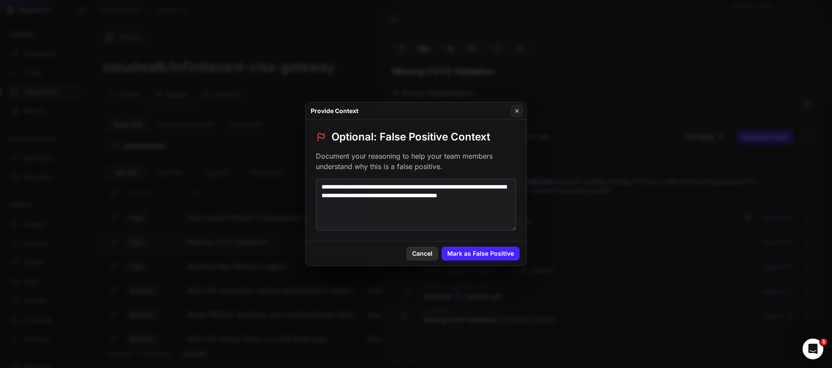
type textarea "**********"
click at [438, 253] on button "Cancel" at bounding box center [423, 254] width 32 height 14
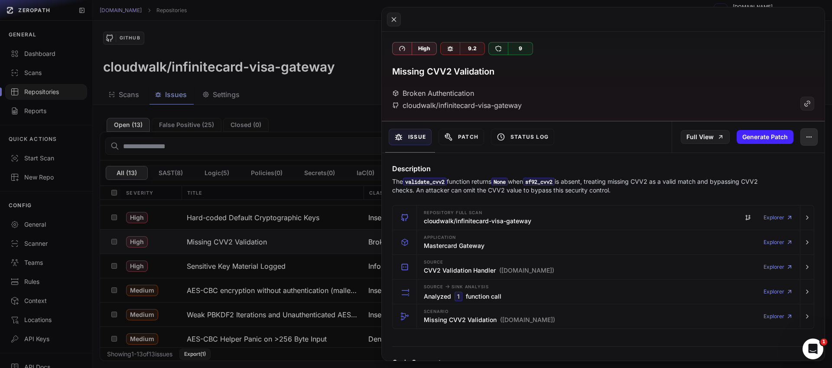
click at [806, 140] on icon "button" at bounding box center [809, 137] width 7 height 7
click at [755, 164] on div "False Positive" at bounding box center [763, 160] width 93 height 21
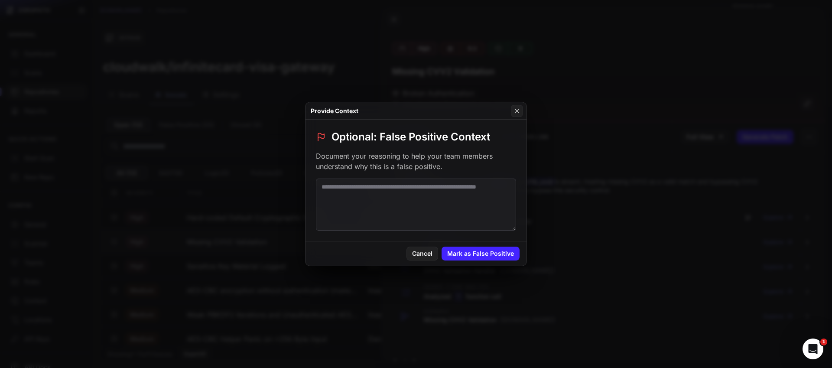
click at [429, 196] on textarea at bounding box center [416, 205] width 200 height 52
paste textarea "**********"
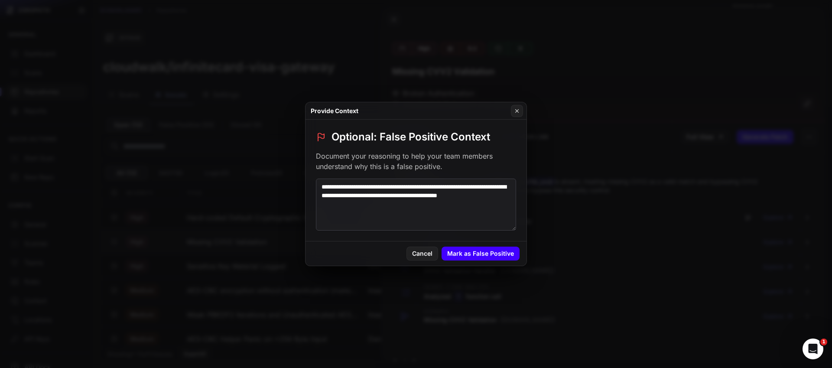
type textarea "**********"
click at [479, 253] on button "Mark as False Positive" at bounding box center [481, 254] width 78 height 14
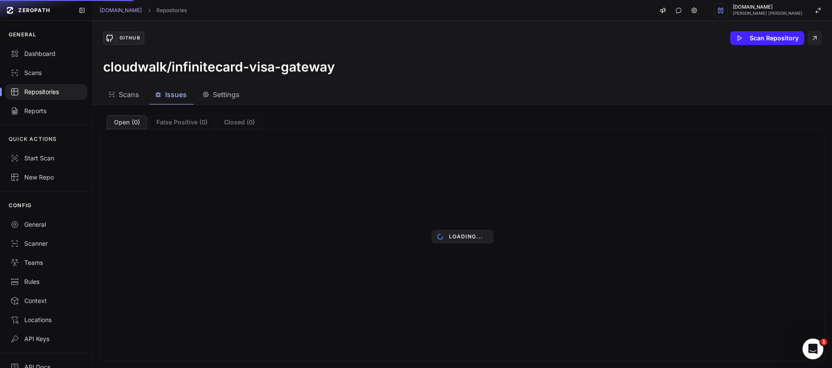
click at [29, 90] on div "Repositories" at bounding box center [46, 92] width 72 height 9
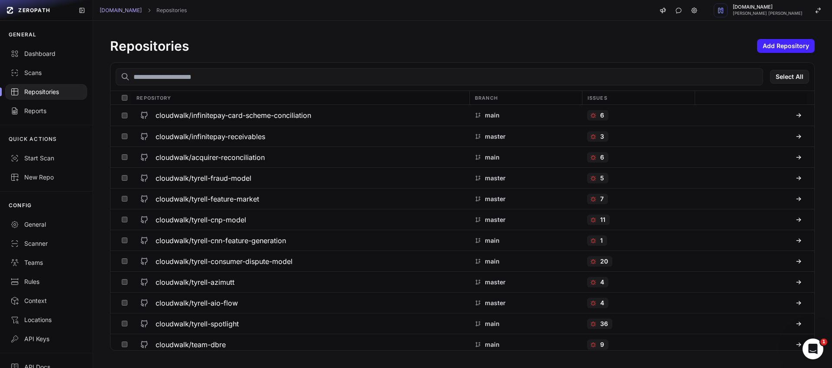
click at [146, 74] on input "text" at bounding box center [440, 76] width 648 height 17
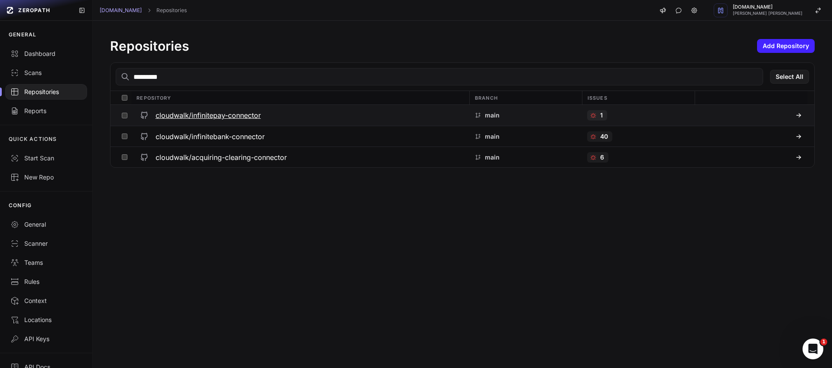
type input "*********"
click at [202, 114] on h3 "cloudwalk/infinitepay-connector" at bounding box center [208, 115] width 105 height 10
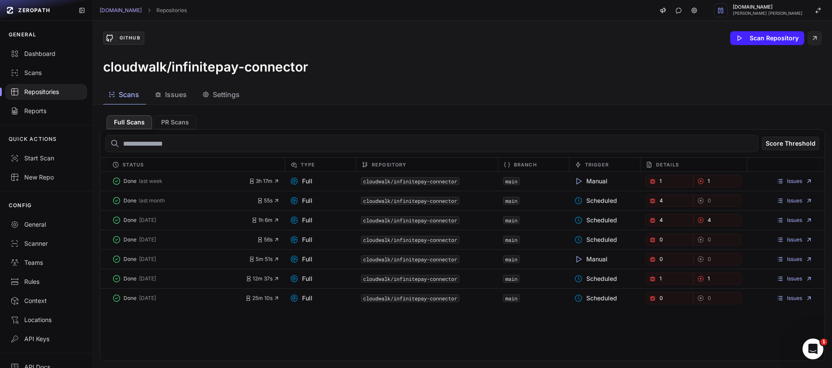
click at [182, 99] on span "Issues" at bounding box center [176, 94] width 22 height 10
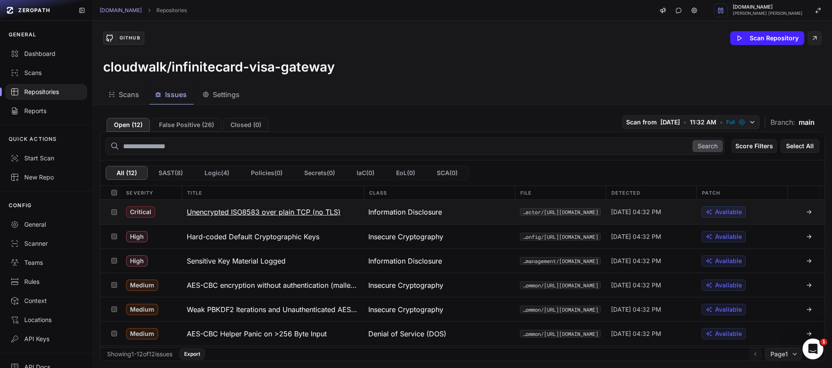
click at [296, 210] on h3 "Unencrypted ISO8583 over plain TCP (no TLS)" at bounding box center [264, 212] width 154 height 10
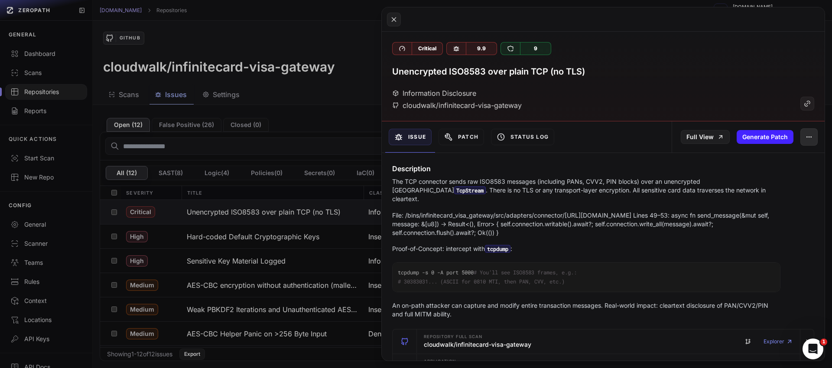
click at [801, 139] on button "button" at bounding box center [809, 136] width 17 height 17
click at [775, 156] on div "False Positive" at bounding box center [763, 160] width 93 height 21
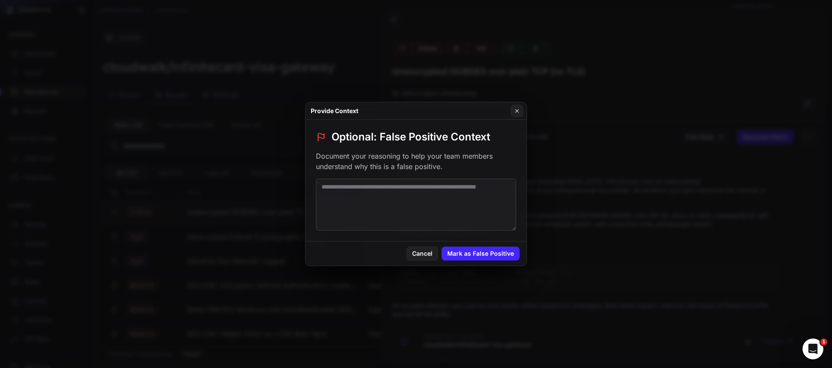
click at [401, 192] on textarea at bounding box center [416, 205] width 200 height 52
paste textarea "**********"
click at [409, 191] on textarea "**********" at bounding box center [416, 205] width 200 height 52
drag, startPoint x: 452, startPoint y: 187, endPoint x: 277, endPoint y: 183, distance: 174.7
click at [277, 183] on div "**********" at bounding box center [416, 184] width 832 height 368
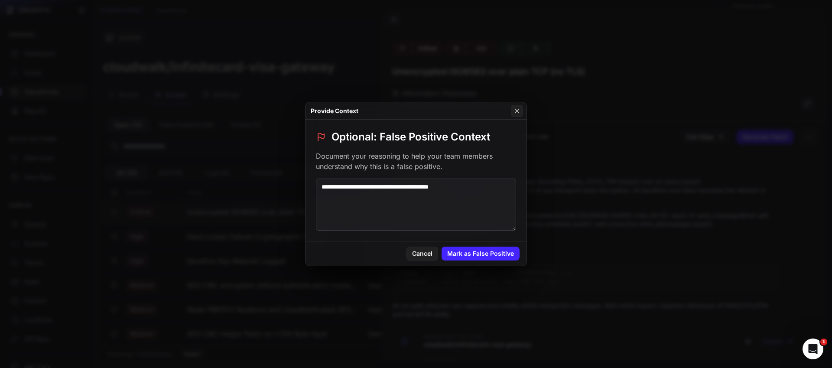
paste textarea
type textarea "**********"
click at [472, 254] on button "Mark as False Positive" at bounding box center [481, 254] width 78 height 14
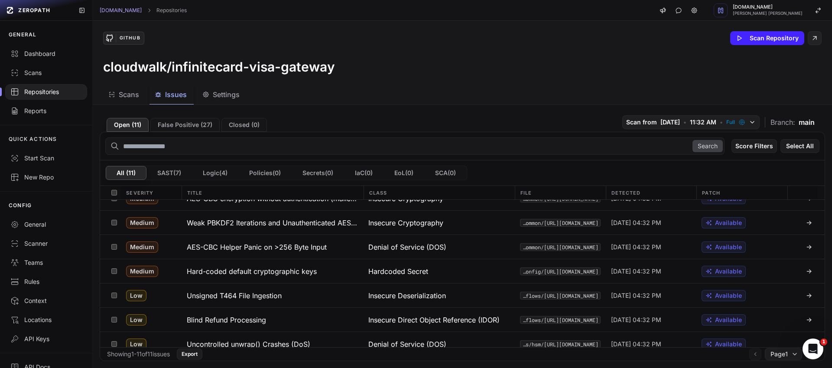
scroll to position [57, 0]
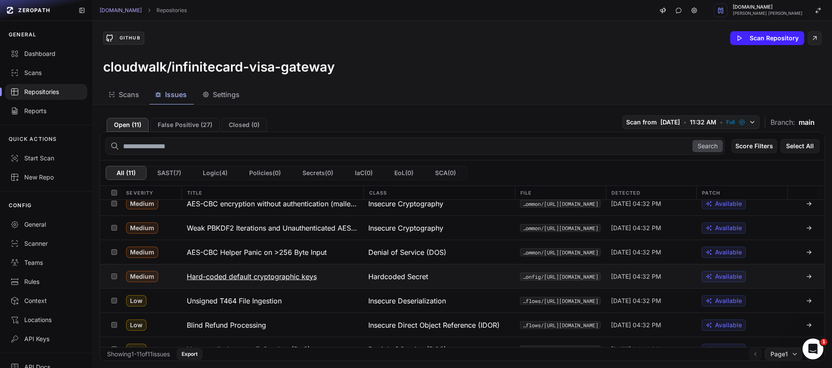
click at [292, 278] on h3 "Hard-coded default cryptographic keys" at bounding box center [252, 276] width 130 height 10
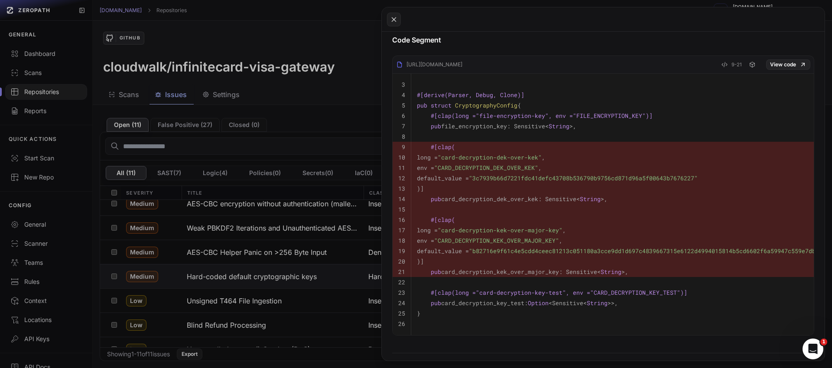
scroll to position [286, 0]
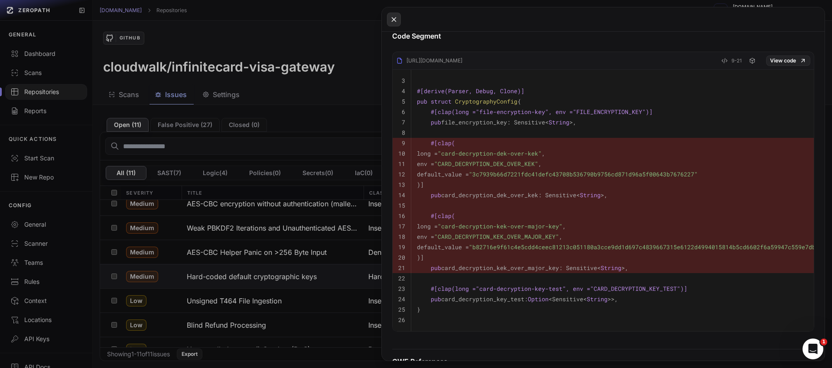
click at [394, 21] on icon at bounding box center [394, 19] width 8 height 10
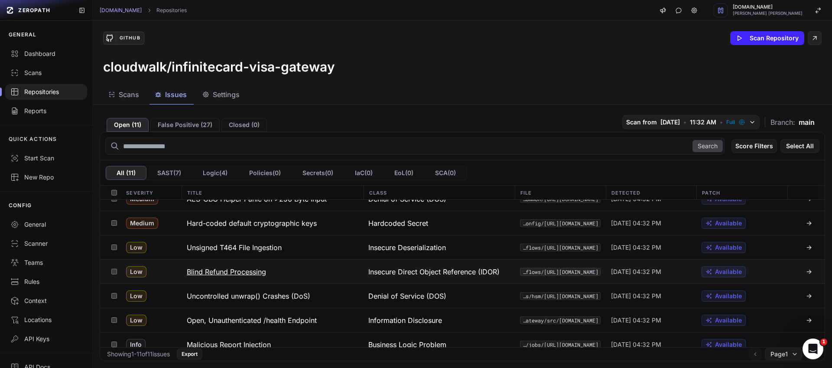
scroll to position [113, 0]
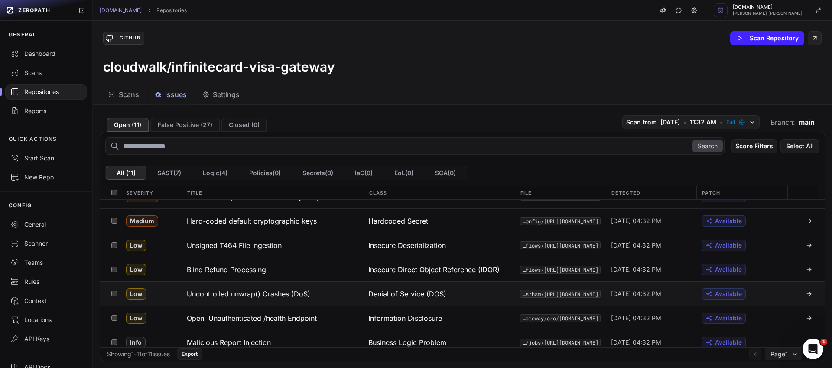
click at [293, 293] on h3 "Uncontrolled unwrap() Crashes (DoS)" at bounding box center [249, 294] width 124 height 10
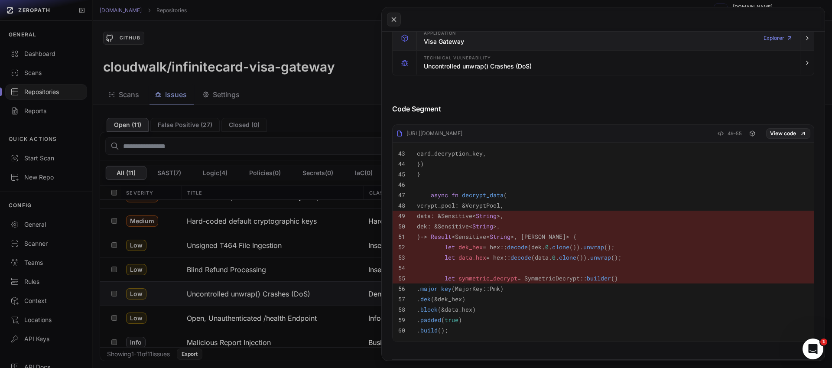
scroll to position [206, 0]
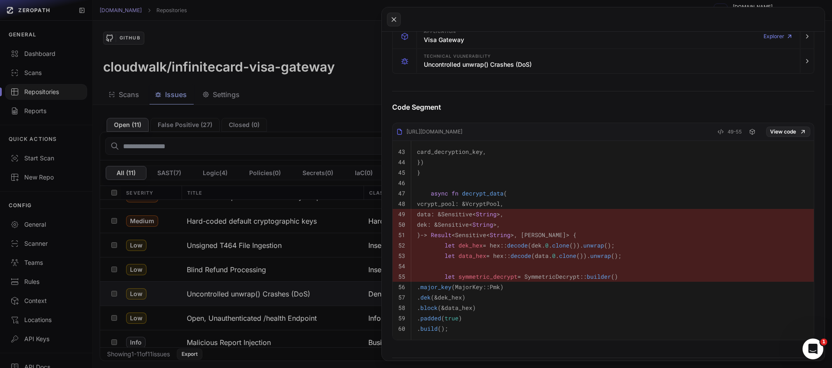
click at [617, 252] on code "let data_hex = hex:: decode (data. 0 . clone ()). unwrap ();" at bounding box center [519, 256] width 205 height 8
drag, startPoint x: 629, startPoint y: 248, endPoint x: 446, endPoint y: 247, distance: 182.9
click at [446, 247] on pre "let dek_hex = hex:: decode (dek. 0 . clone ()). unwrap ();" at bounding box center [612, 245] width 391 height 10
copy code "let dek_hex = hex:: decode (dek. 0 . clone ()). unwrap ();"
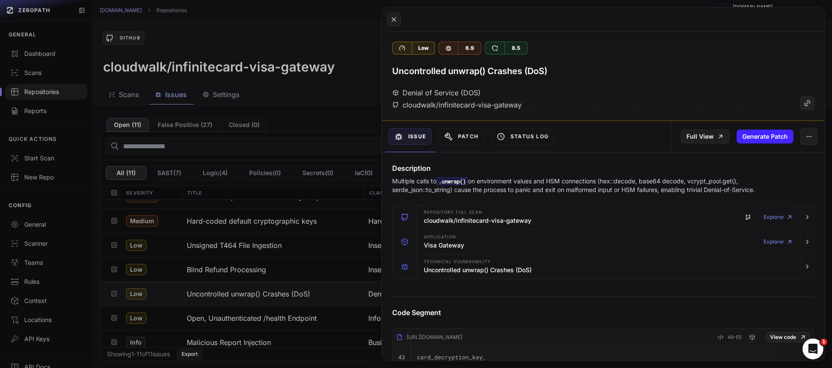
scroll to position [0, 0]
click at [399, 21] on button at bounding box center [394, 20] width 14 height 14
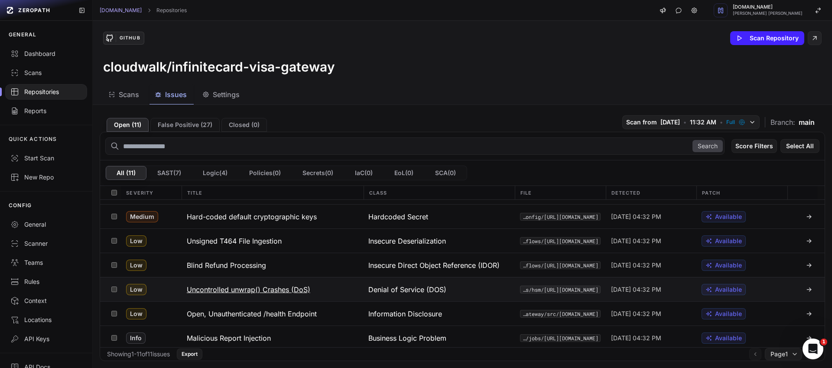
scroll to position [120, 0]
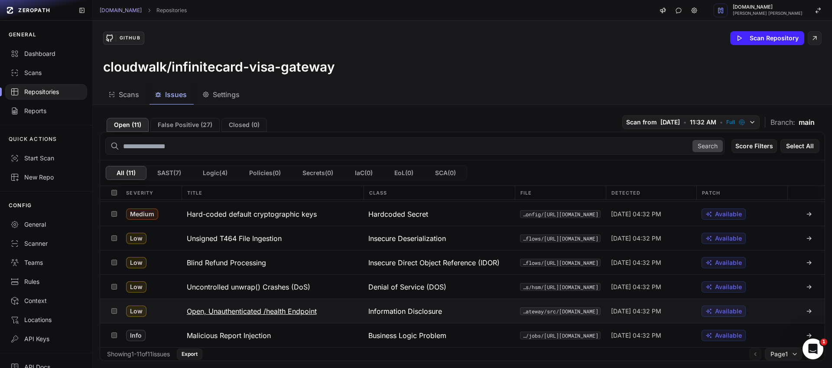
click at [279, 312] on h3 "Open, Unauthenticated /health Endpoint" at bounding box center [252, 311] width 130 height 10
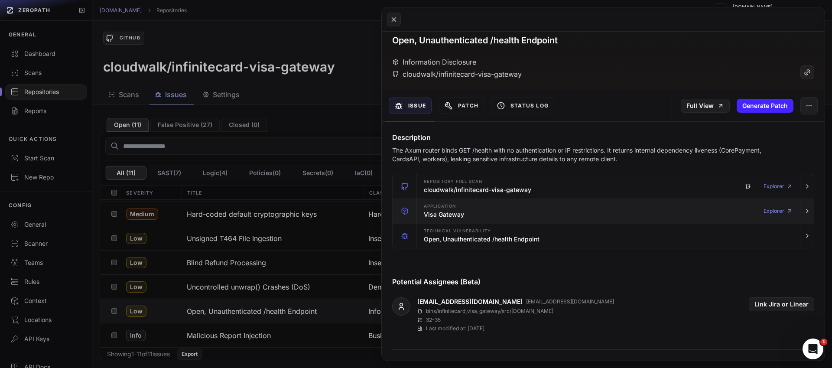
scroll to position [29, 0]
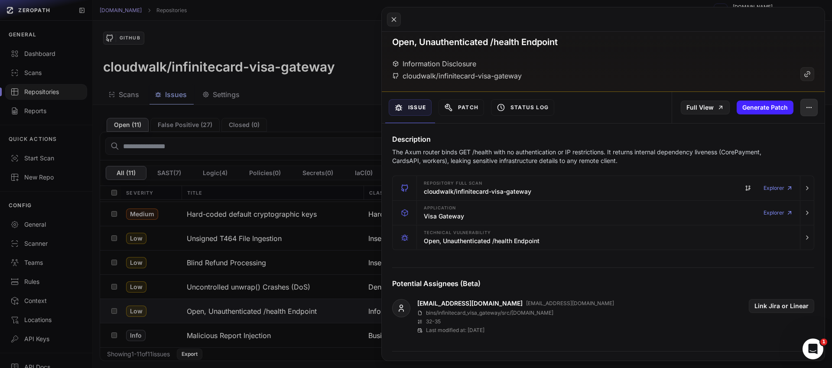
click at [806, 108] on icon "button" at bounding box center [809, 107] width 7 height 7
click at [763, 131] on div "False Positive" at bounding box center [763, 130] width 93 height 21
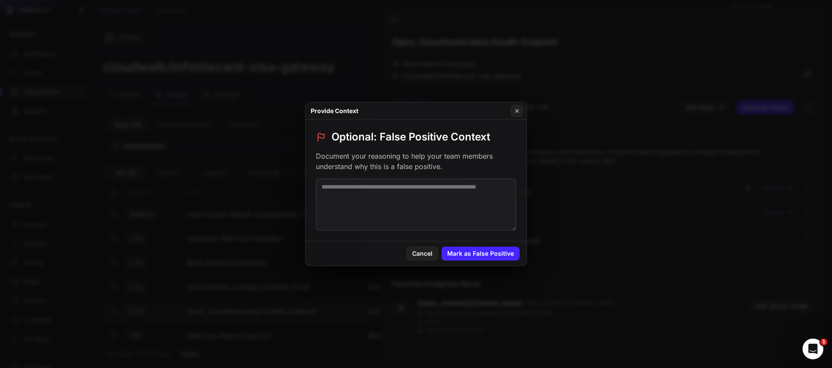
click at [426, 192] on textarea at bounding box center [416, 205] width 200 height 52
paste textarea "**********"
type textarea "**********"
click at [474, 253] on button "Mark as False Positive" at bounding box center [481, 254] width 78 height 14
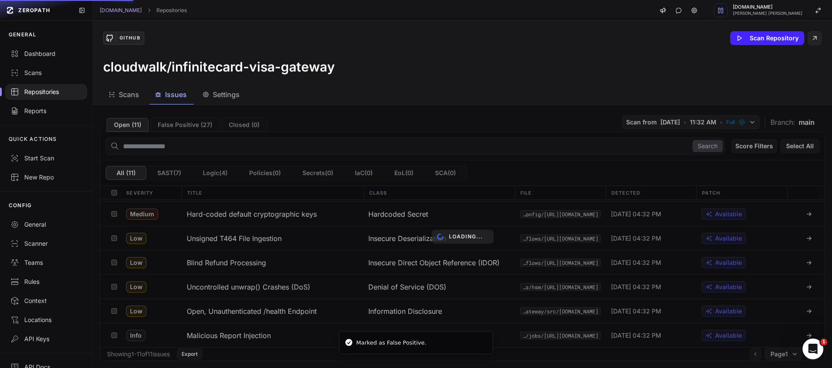
scroll to position [95, 0]
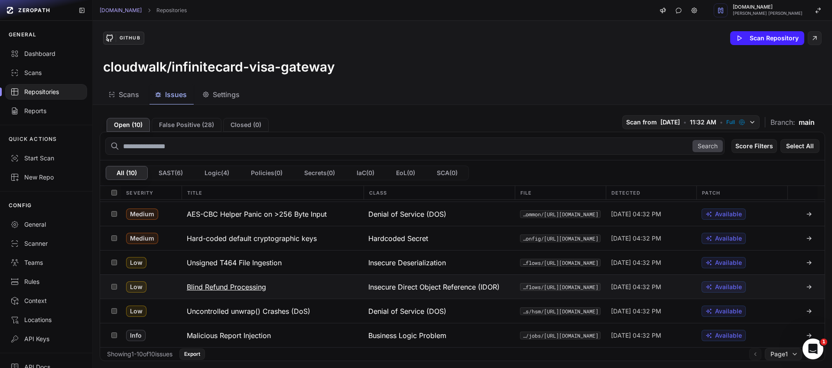
click at [244, 287] on h3 "Blind Refund Processing" at bounding box center [226, 287] width 79 height 10
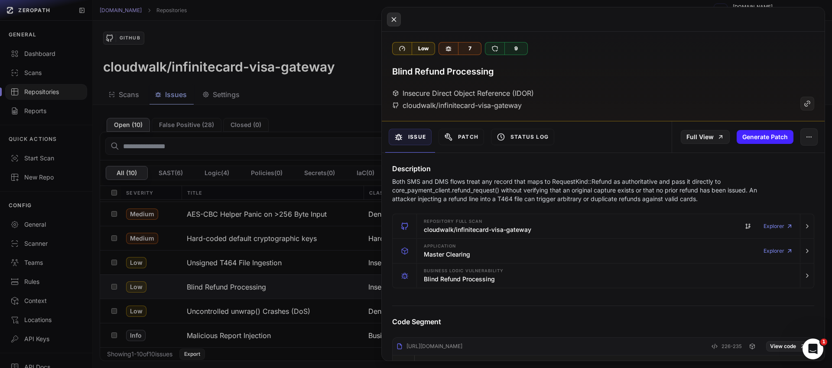
click at [394, 20] on icon at bounding box center [394, 19] width 8 height 10
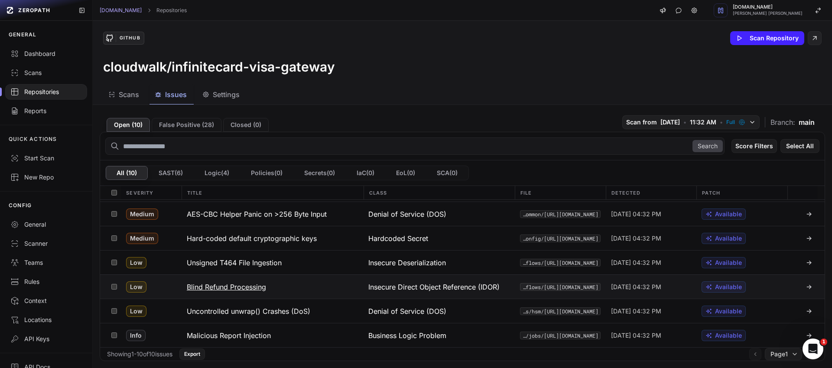
click at [237, 285] on h3 "Blind Refund Processing" at bounding box center [226, 287] width 79 height 10
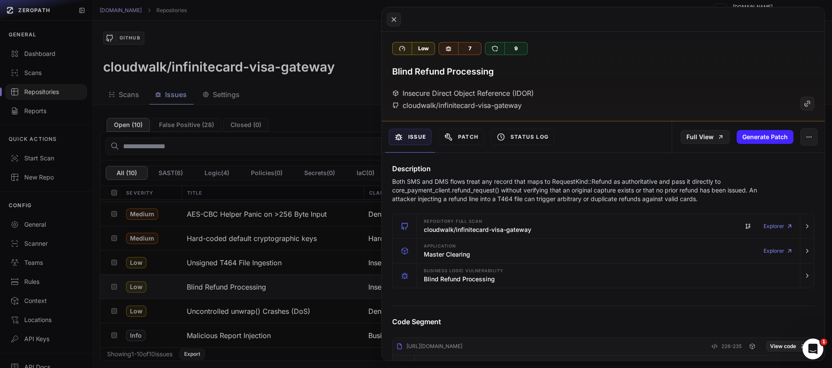
click at [267, 300] on button at bounding box center [416, 184] width 832 height 368
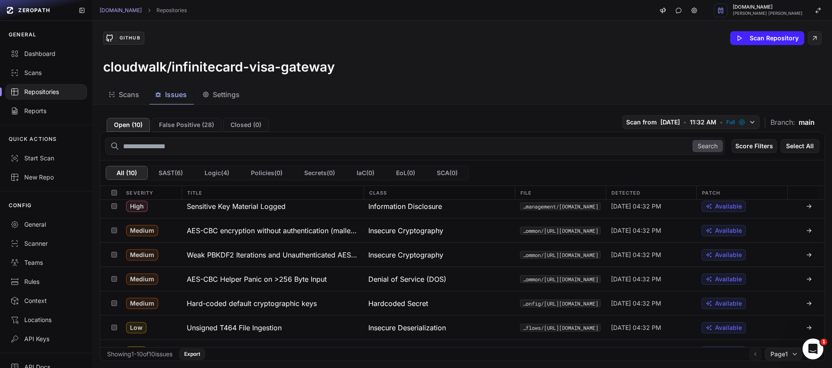
scroll to position [45, 0]
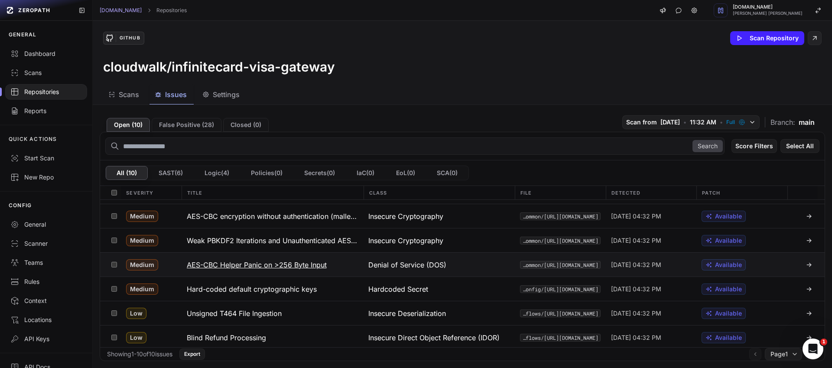
click at [289, 266] on h3 "AES-CBC Helper Panic on >256 Byte Input" at bounding box center [257, 265] width 140 height 10
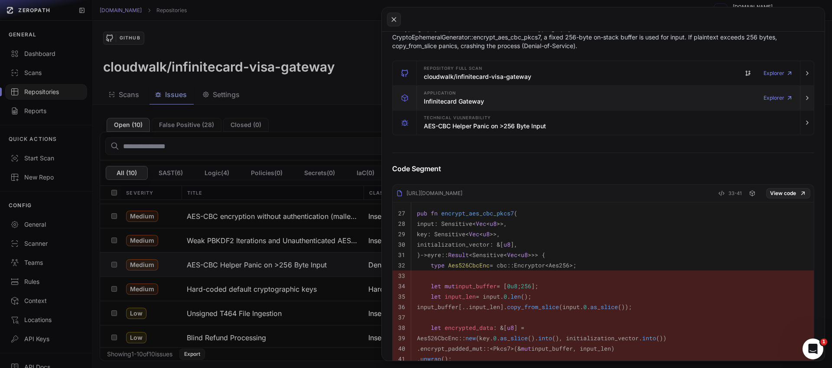
scroll to position [153, 0]
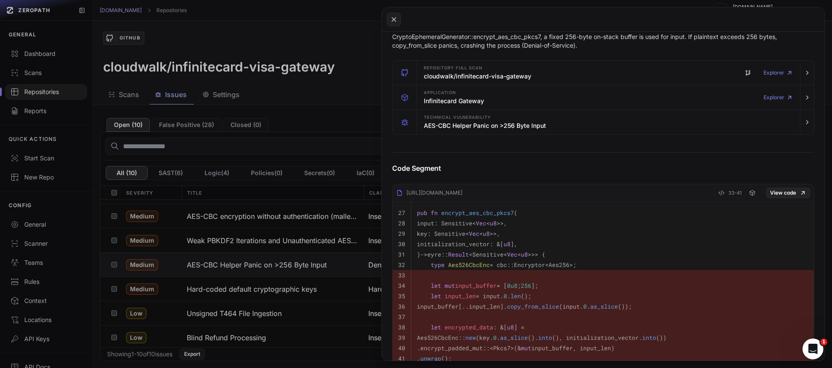
click at [315, 264] on button at bounding box center [416, 184] width 832 height 368
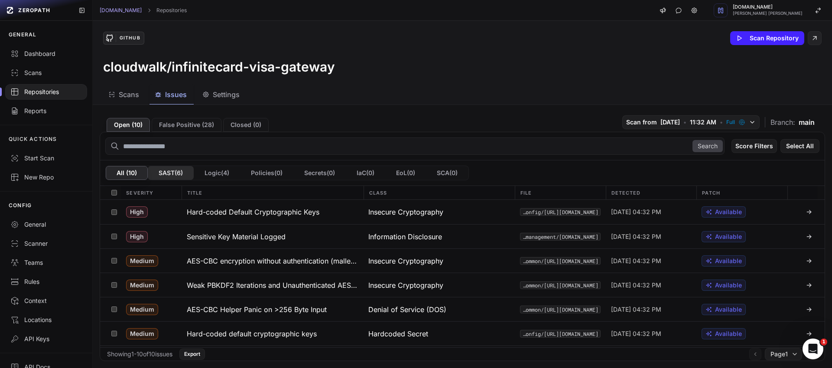
click at [181, 174] on button "SAST ( 6 )" at bounding box center [171, 173] width 46 height 14
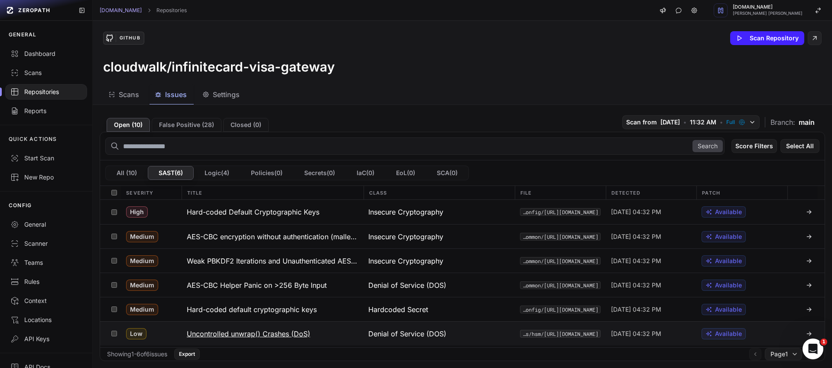
click at [286, 331] on h3 "Uncontrolled unwrap() Crashes (DoS)" at bounding box center [249, 334] width 124 height 10
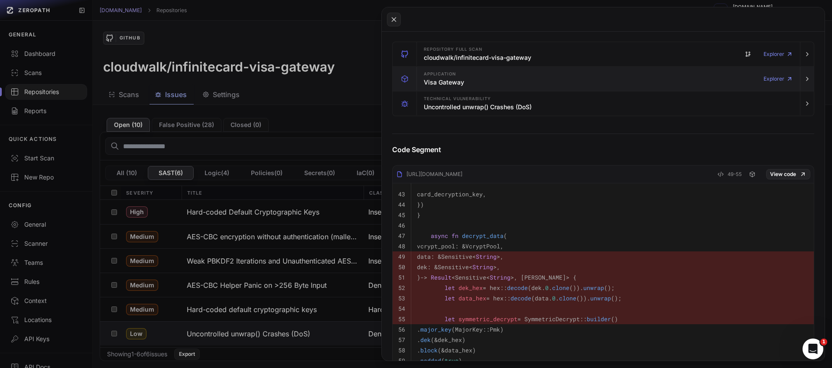
scroll to position [206, 0]
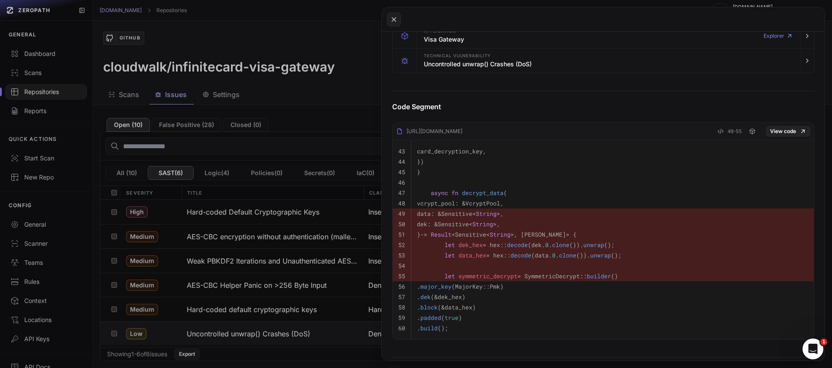
click at [341, 145] on button at bounding box center [416, 184] width 832 height 368
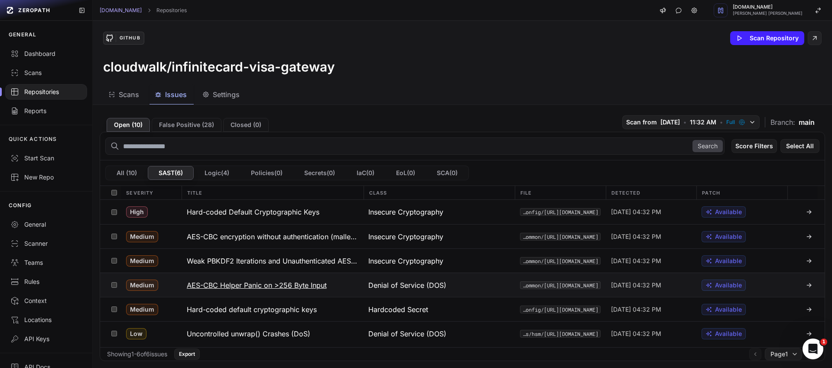
click at [295, 290] on button "AES-CBC Helper Panic on >256 Byte Input" at bounding box center [273, 285] width 182 height 24
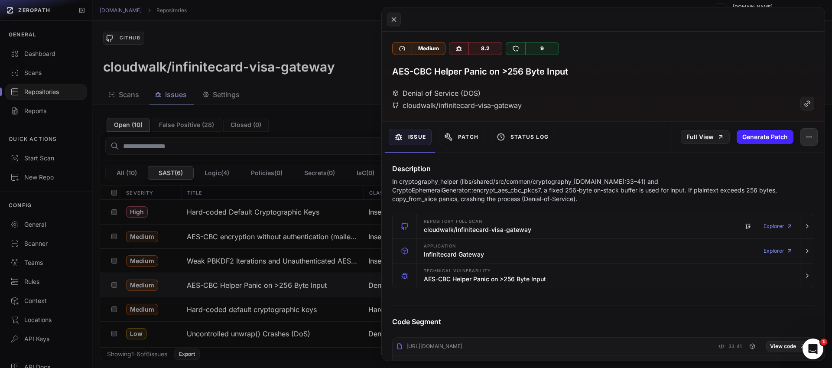
click at [806, 137] on icon "button" at bounding box center [809, 137] width 7 height 7
click at [770, 159] on div "False Positive" at bounding box center [763, 160] width 93 height 21
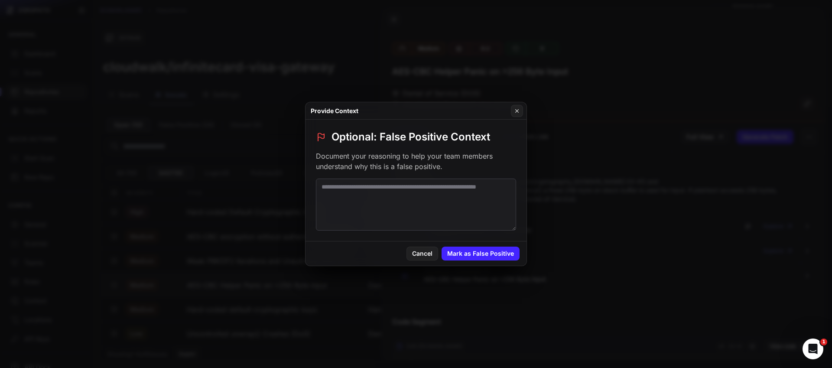
click at [433, 197] on textarea at bounding box center [416, 205] width 200 height 52
paste textarea "**********"
type textarea "**********"
click at [477, 254] on button "Mark as False Positive" at bounding box center [481, 254] width 78 height 14
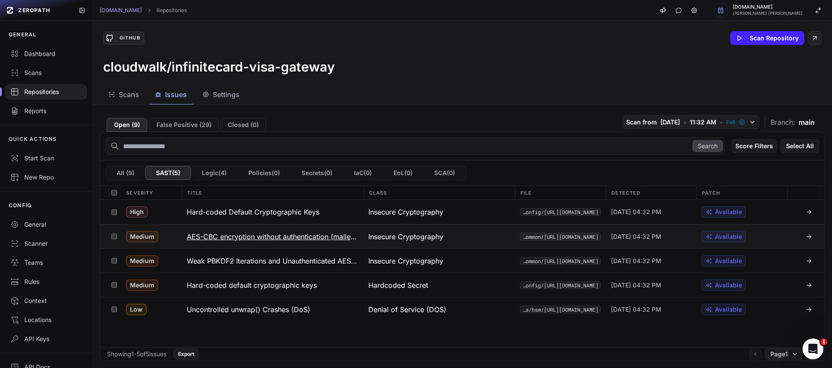
click at [306, 237] on h3 "AES-CBC encryption without authentication (malleability)" at bounding box center [273, 236] width 172 height 10
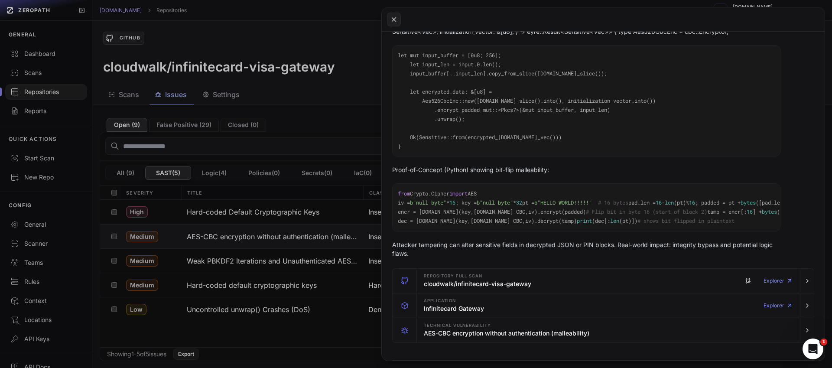
scroll to position [229, 0]
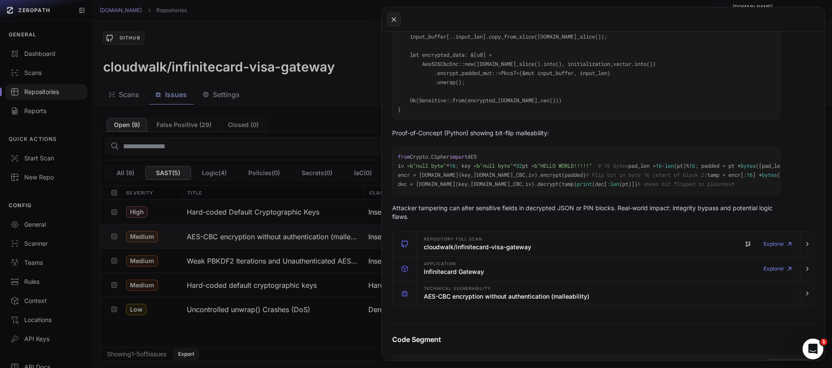
click at [351, 329] on button at bounding box center [416, 184] width 832 height 368
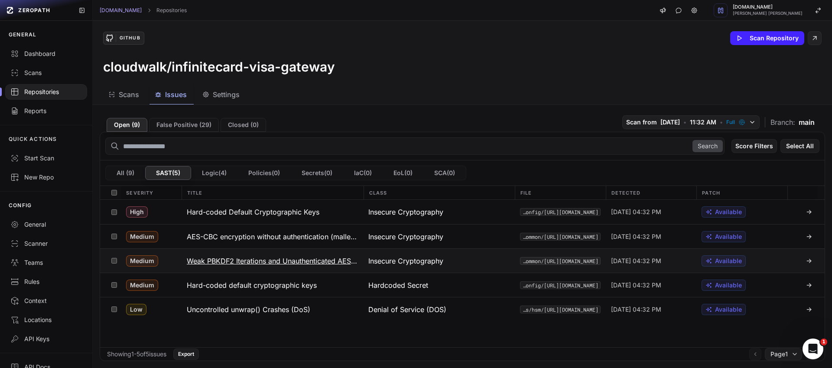
click at [310, 261] on h3 "Weak PBKDF2 Iterations and Unauthenticated AES-CBC" at bounding box center [273, 261] width 172 height 10
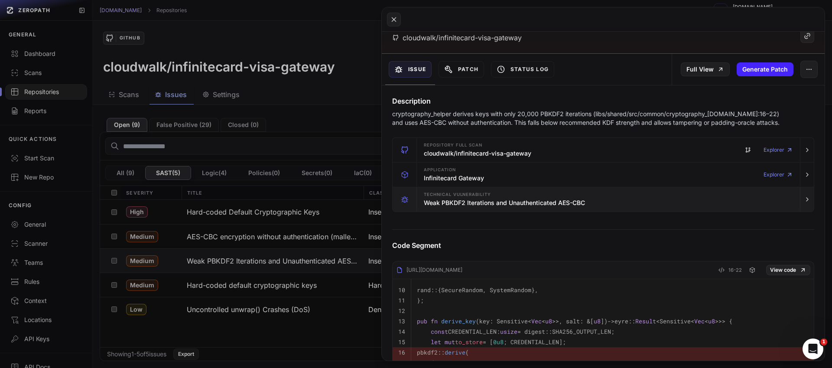
scroll to position [55, 0]
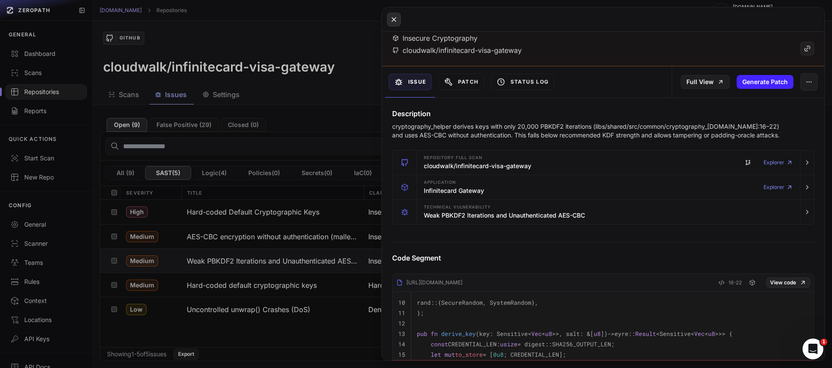
click at [393, 19] on icon at bounding box center [394, 19] width 4 height 4
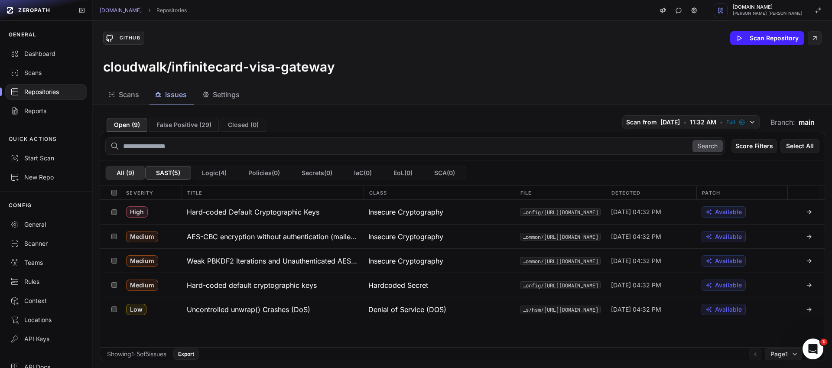
click at [124, 176] on button "All ( 9 )" at bounding box center [125, 173] width 39 height 14
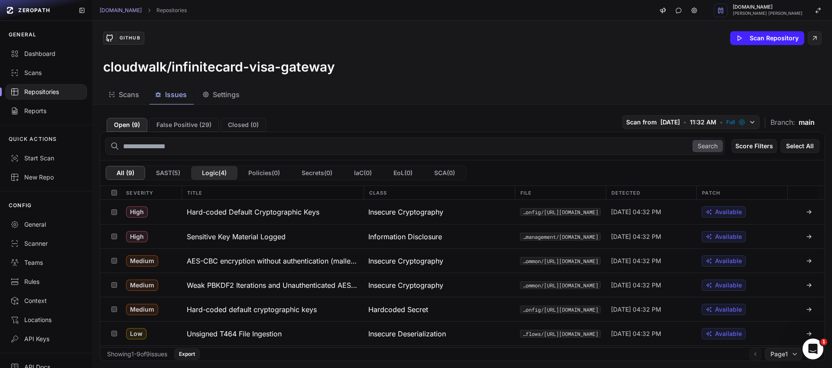
click at [217, 176] on button "Logic ( 4 )" at bounding box center [214, 173] width 46 height 14
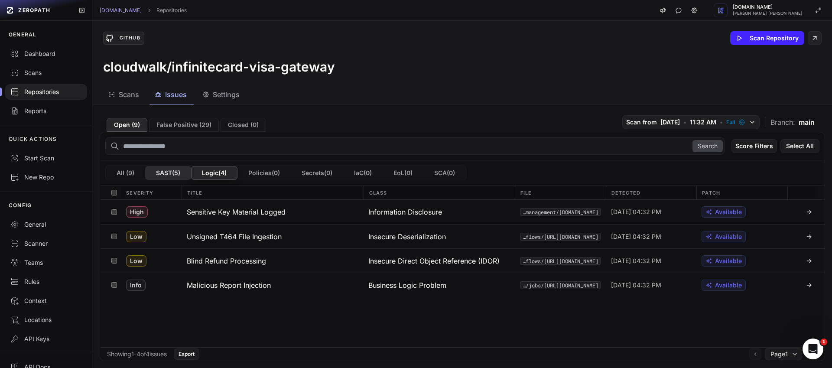
click at [166, 171] on button "SAST ( 5 )" at bounding box center [168, 173] width 46 height 14
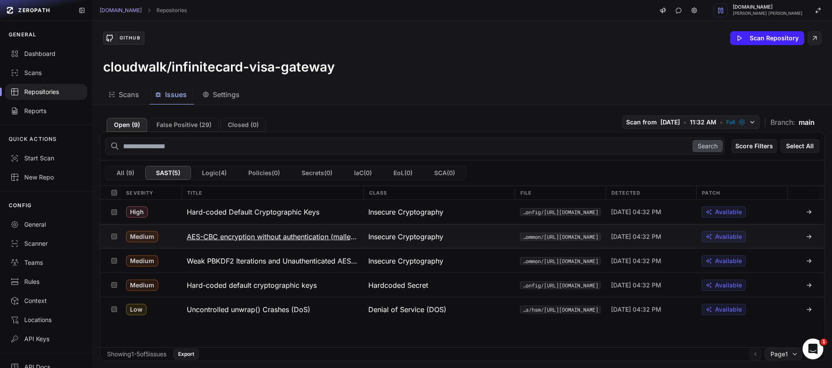
click at [210, 236] on h3 "AES-CBC encryption without authentication (malleability)" at bounding box center [273, 236] width 172 height 10
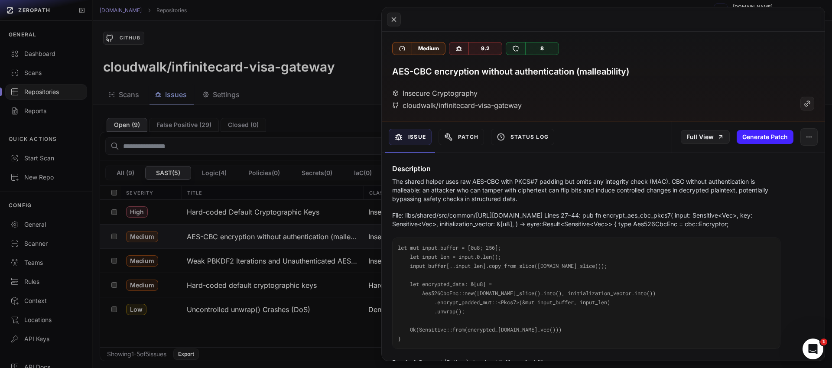
click at [299, 262] on button at bounding box center [416, 184] width 832 height 368
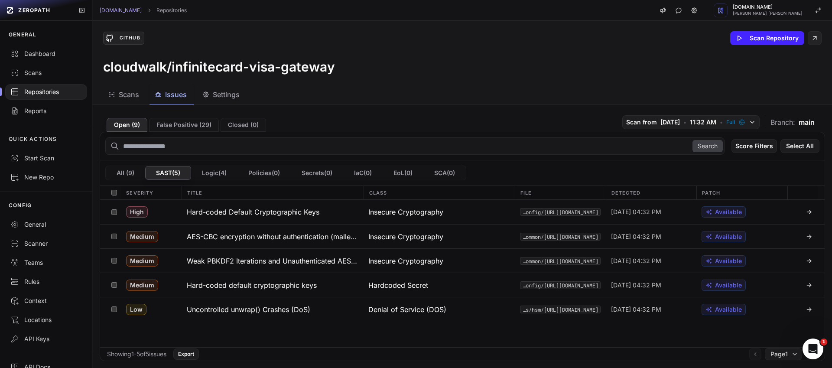
click at [299, 262] on h3 "Weak PBKDF2 Iterations and Unauthenticated AES-CBC" at bounding box center [273, 261] width 172 height 10
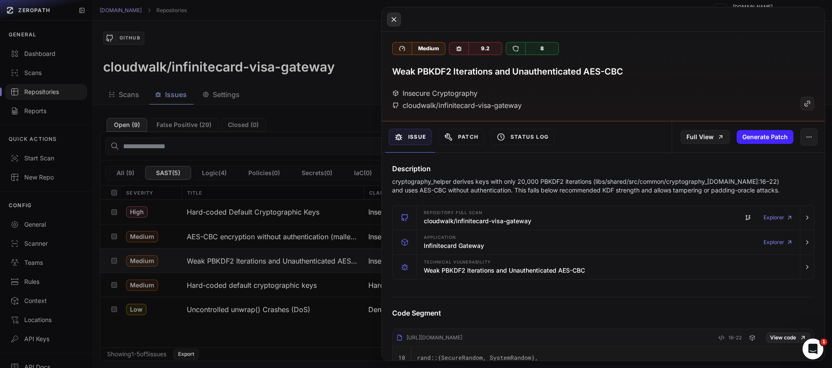
click at [395, 19] on icon at bounding box center [394, 19] width 8 height 10
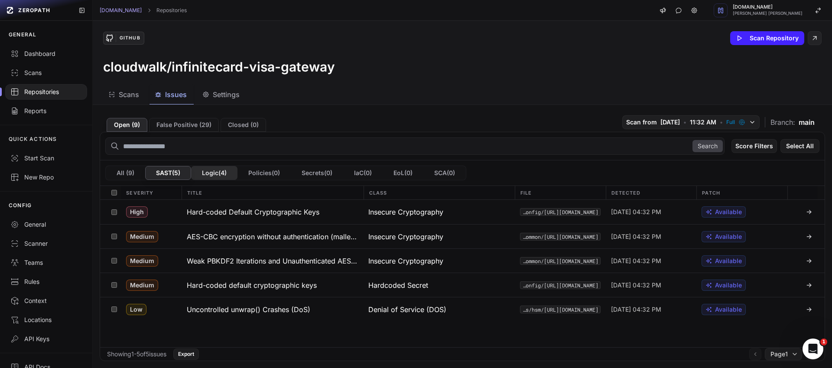
click at [223, 175] on button "Logic ( 4 )" at bounding box center [214, 173] width 46 height 14
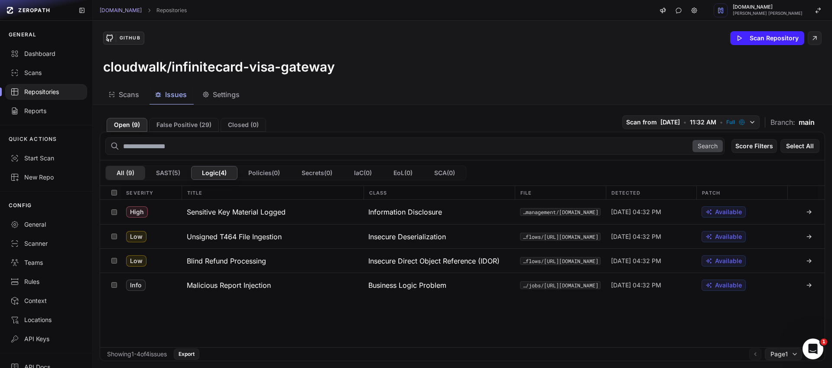
click at [121, 173] on button "All ( 9 )" at bounding box center [125, 173] width 39 height 14
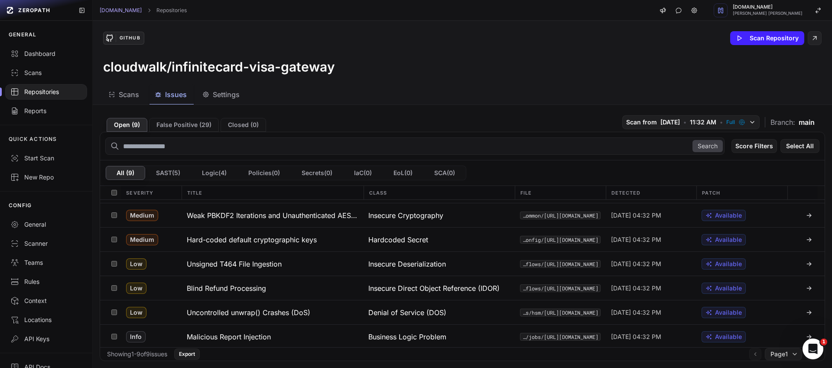
scroll to position [71, 0]
click at [215, 175] on button "Logic ( 4 )" at bounding box center [214, 173] width 46 height 14
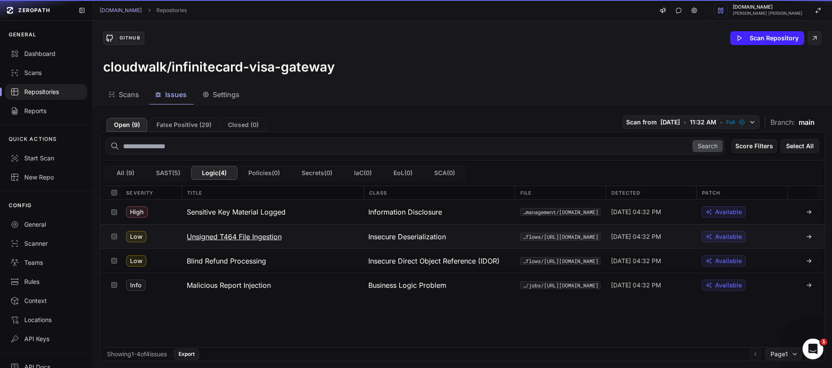
scroll to position [0, 0]
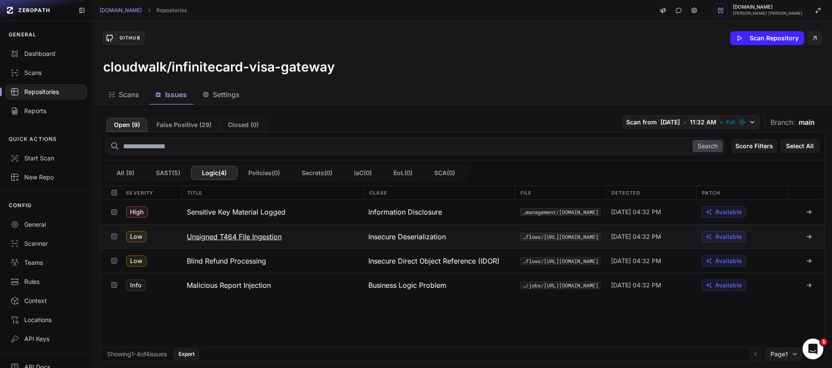
click at [262, 238] on h3 "Unsigned T464 File Ingestion" at bounding box center [234, 236] width 95 height 10
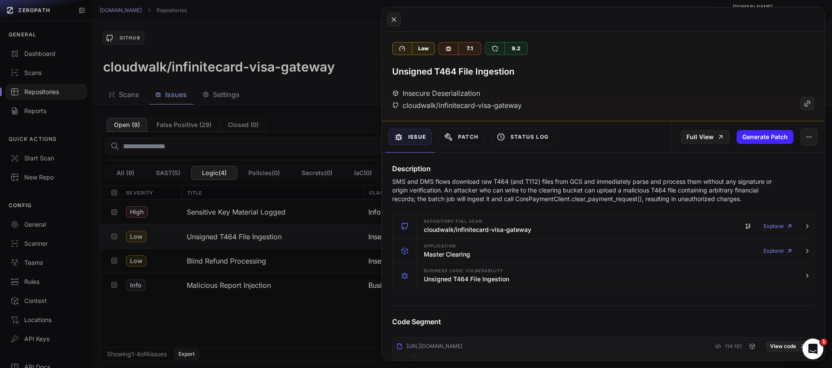
click at [342, 322] on button at bounding box center [416, 184] width 832 height 368
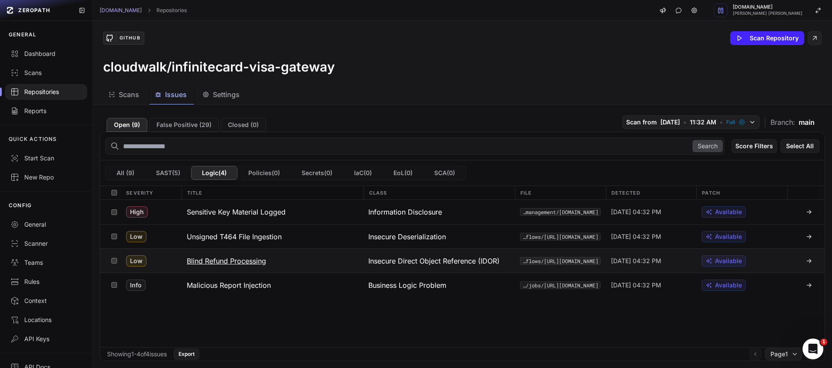
click at [244, 262] on h3 "Blind Refund Processing" at bounding box center [226, 261] width 79 height 10
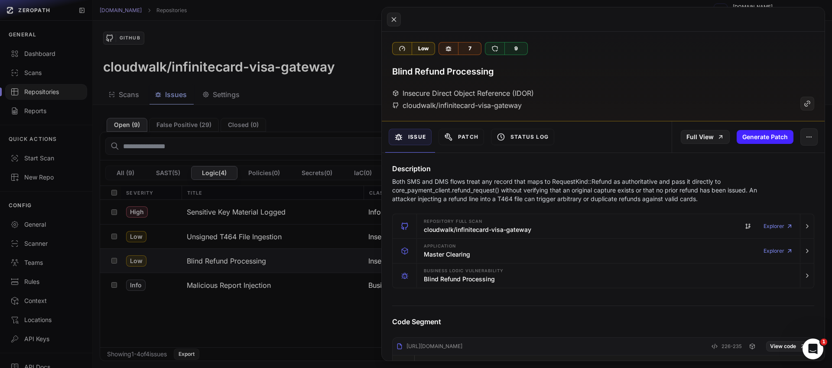
click at [266, 309] on button at bounding box center [416, 184] width 832 height 368
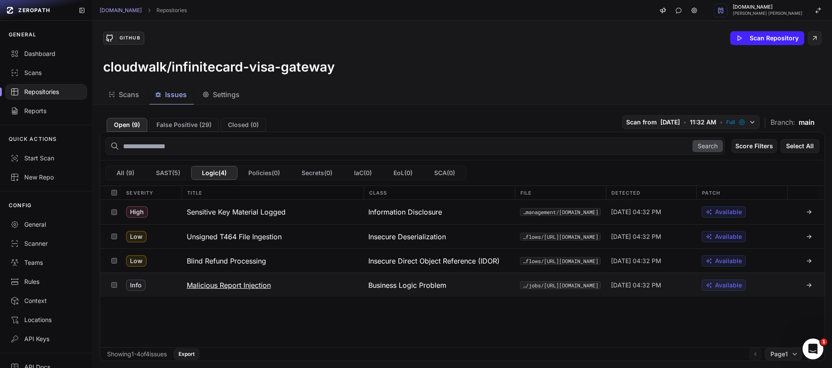
click at [257, 287] on h3 "Malicious Report Injection" at bounding box center [229, 285] width 84 height 10
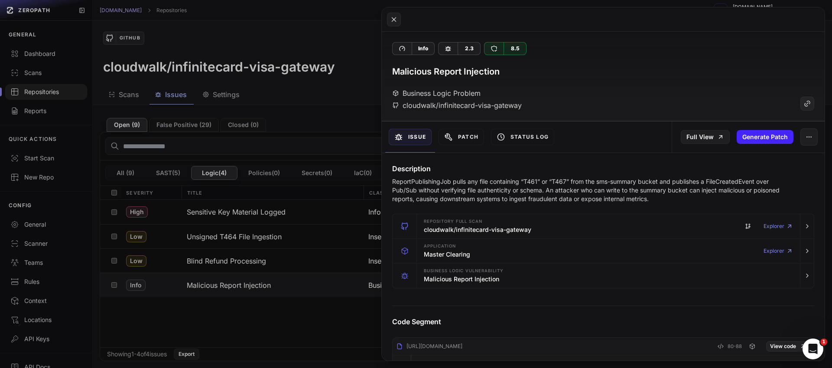
click at [280, 303] on button at bounding box center [416, 184] width 832 height 368
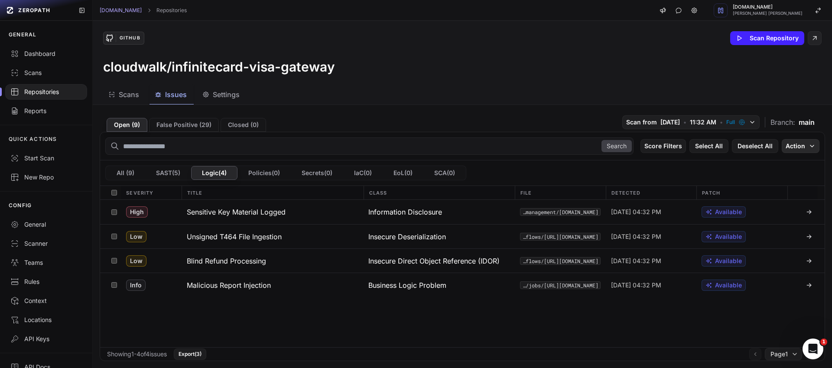
click at [787, 146] on button "Action" at bounding box center [801, 146] width 38 height 14
click at [751, 178] on div "Archive" at bounding box center [747, 178] width 22 height 9
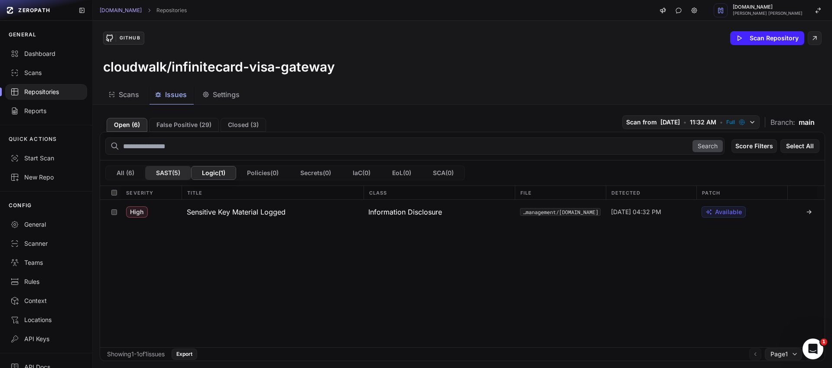
click at [172, 169] on button "SAST ( 5 )" at bounding box center [168, 173] width 46 height 14
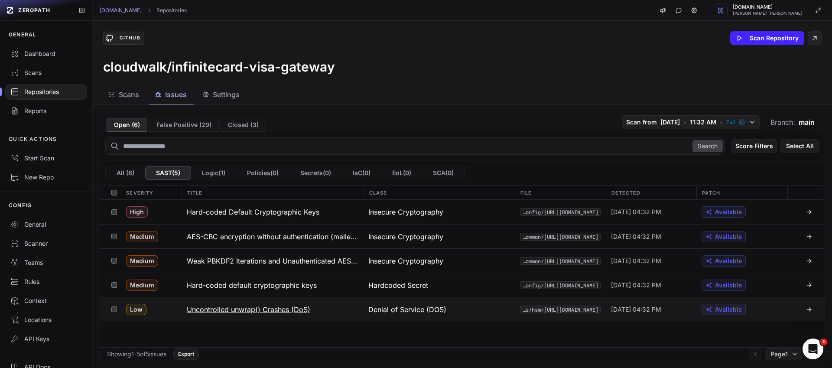
click at [806, 309] on icon at bounding box center [809, 309] width 7 height 7
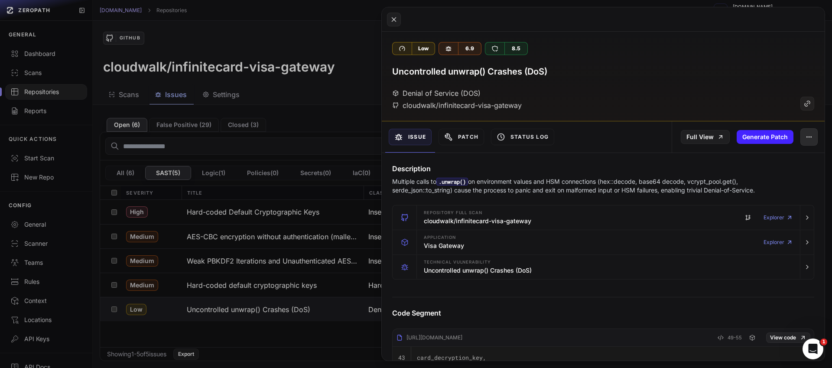
click at [806, 134] on icon "button" at bounding box center [809, 137] width 7 height 7
click at [279, 335] on button at bounding box center [416, 184] width 832 height 368
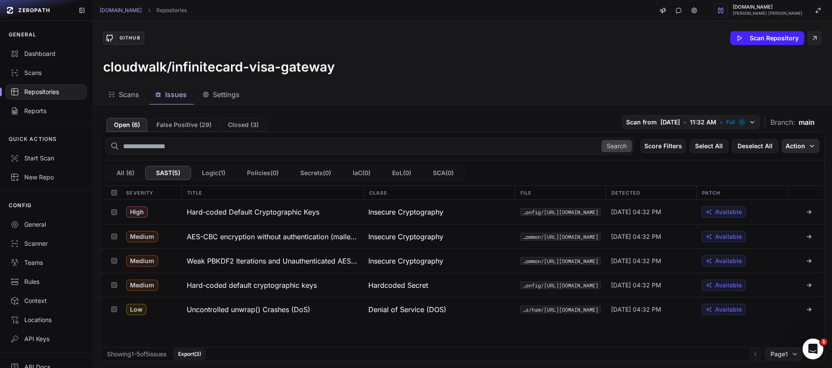
click at [799, 146] on button "Action" at bounding box center [801, 146] width 38 height 14
click at [757, 176] on div "Archive" at bounding box center [771, 179] width 82 height 16
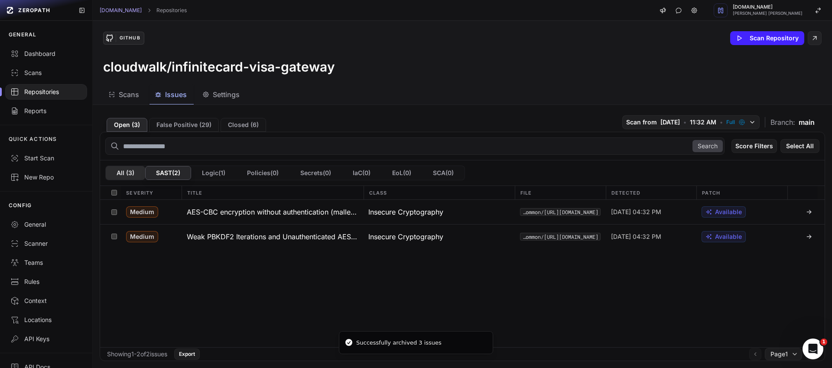
click at [123, 173] on button "All ( 3 )" at bounding box center [125, 173] width 39 height 14
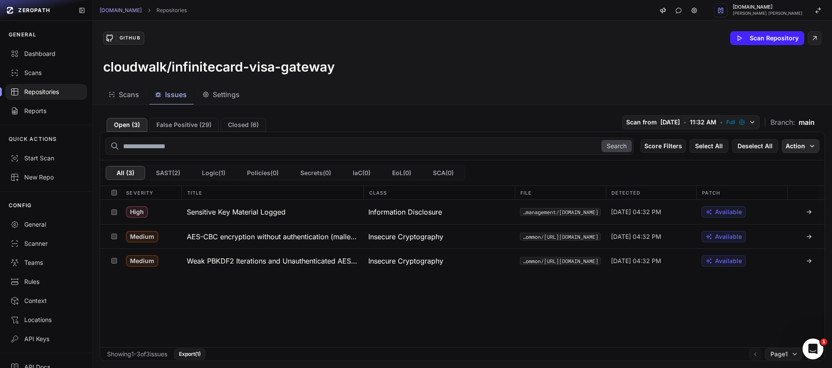
click at [789, 147] on button "Action" at bounding box center [801, 146] width 38 height 14
click at [766, 176] on div "Archive" at bounding box center [771, 179] width 82 height 16
